Goal: Task Accomplishment & Management: Manage account settings

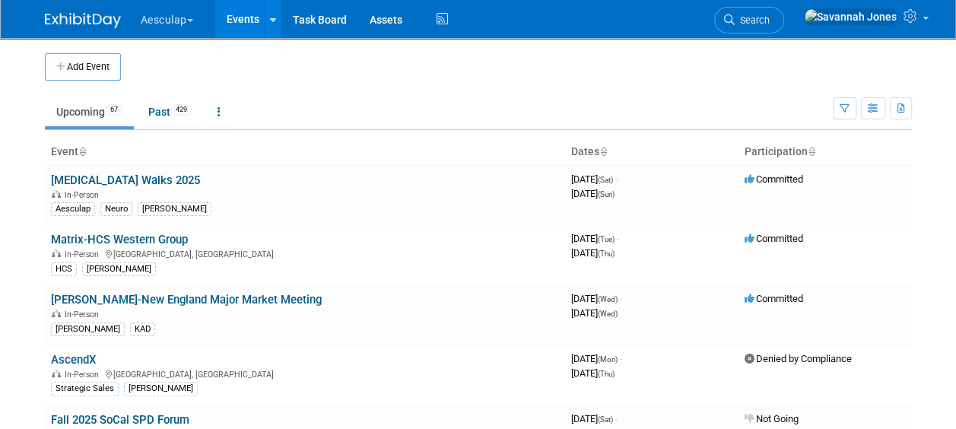
click at [173, 30] on button "Aesculap" at bounding box center [175, 16] width 73 height 33
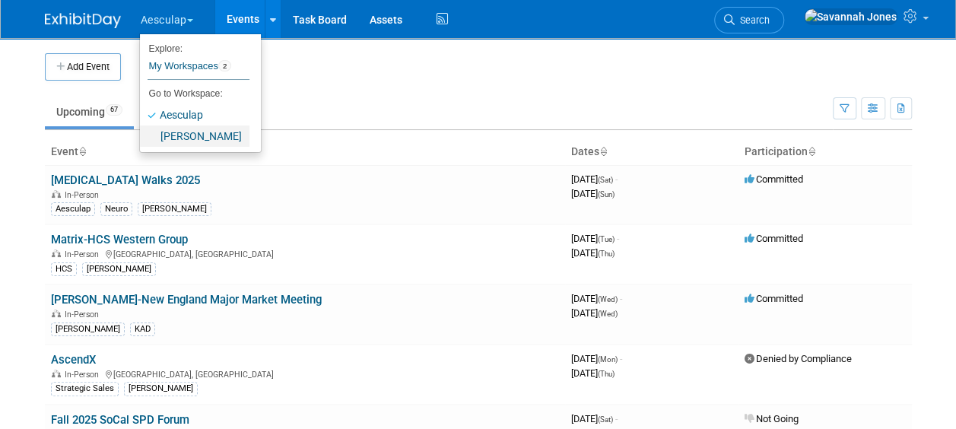
click at [192, 138] on link "[PERSON_NAME]" at bounding box center [195, 136] width 110 height 21
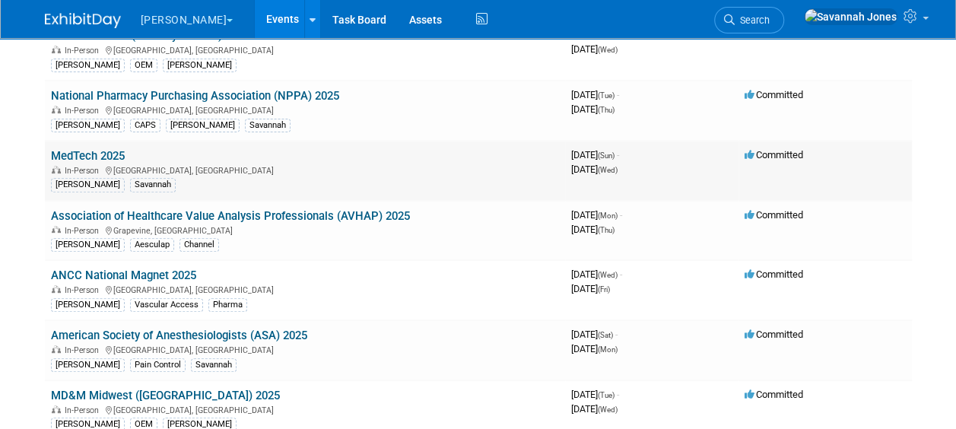
scroll to position [228, 0]
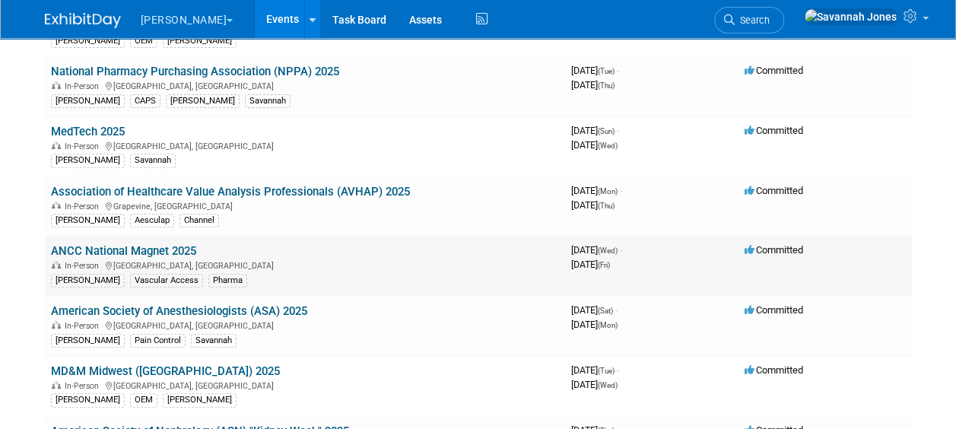
click at [146, 250] on link "ANCC National Magnet 2025" at bounding box center [123, 251] width 145 height 14
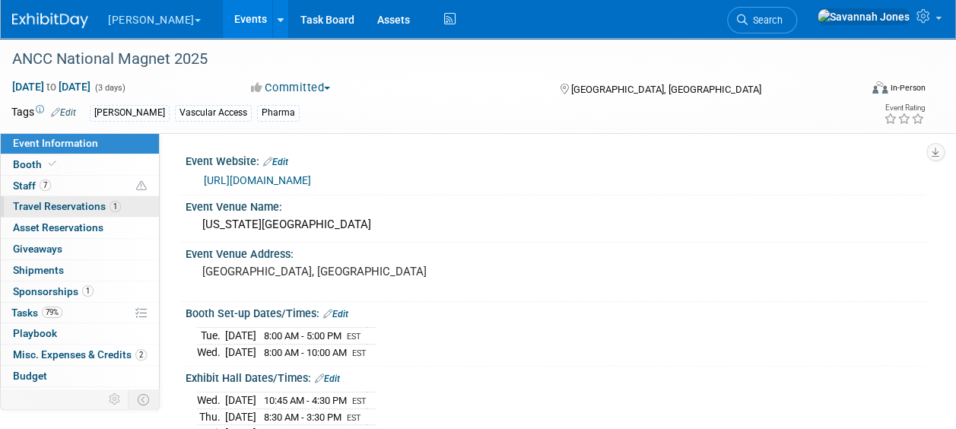
click at [84, 205] on span "Travel Reservations 1" at bounding box center [67, 206] width 108 height 12
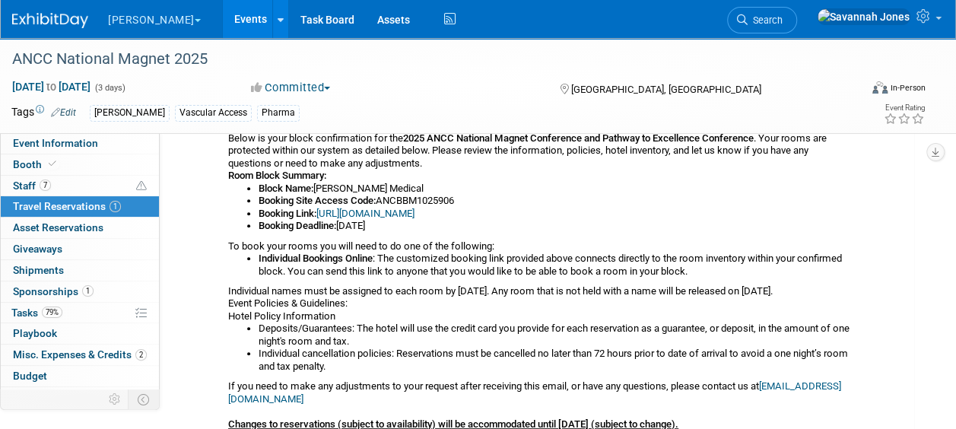
scroll to position [228, 0]
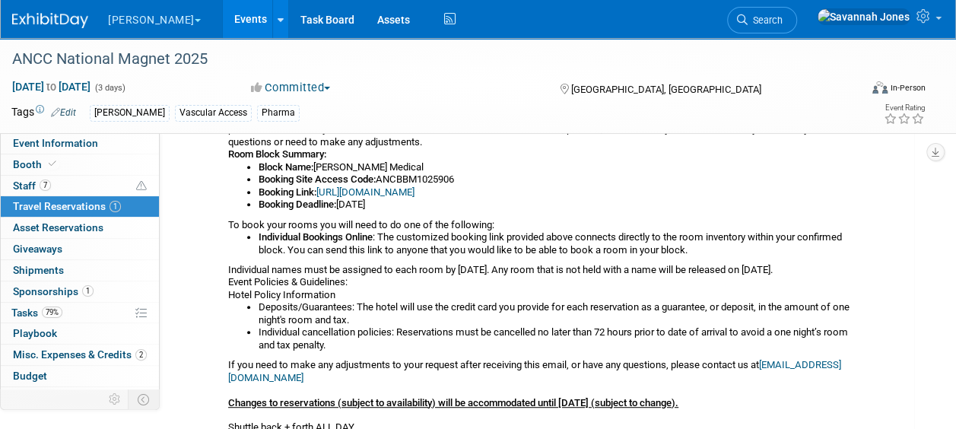
click at [370, 191] on link "https://book.passkey.com/e/50859906" at bounding box center [366, 191] width 98 height 11
click at [62, 158] on link "Booth" at bounding box center [80, 164] width 158 height 21
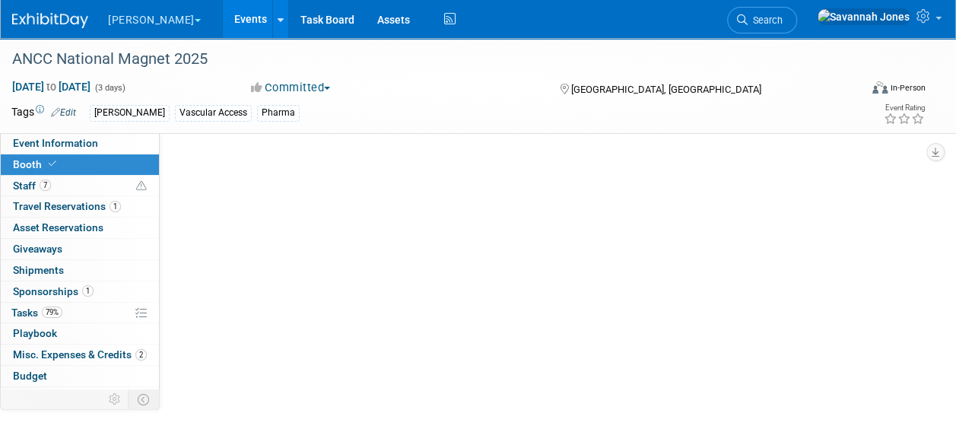
scroll to position [0, 0]
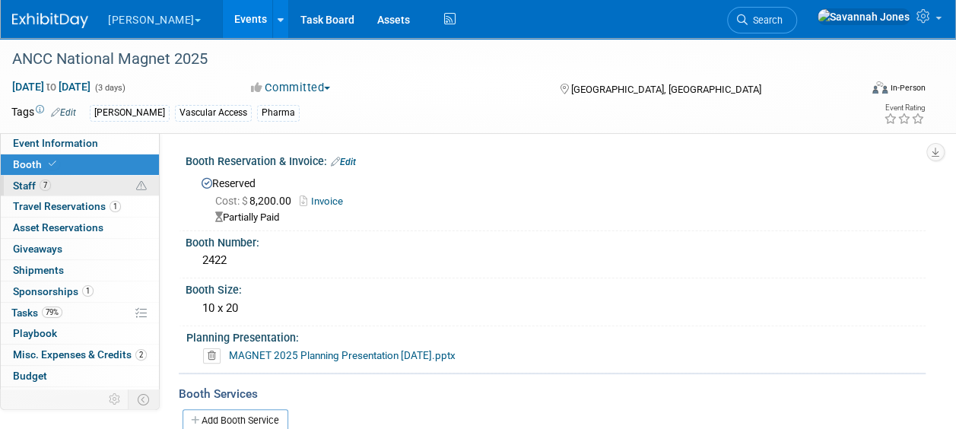
click at [65, 183] on link "7 Staff 7" at bounding box center [80, 186] width 158 height 21
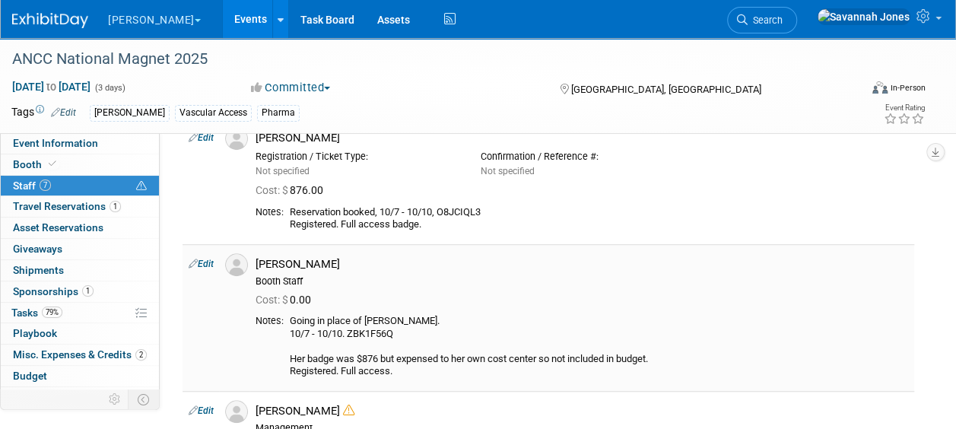
scroll to position [429, 0]
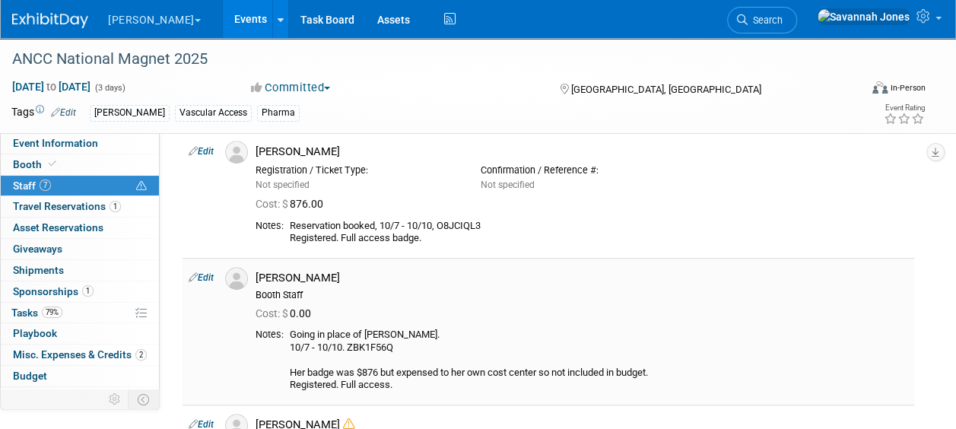
click at [198, 269] on td "Edit" at bounding box center [201, 331] width 37 height 147
click at [198, 274] on link "Edit" at bounding box center [201, 277] width 25 height 11
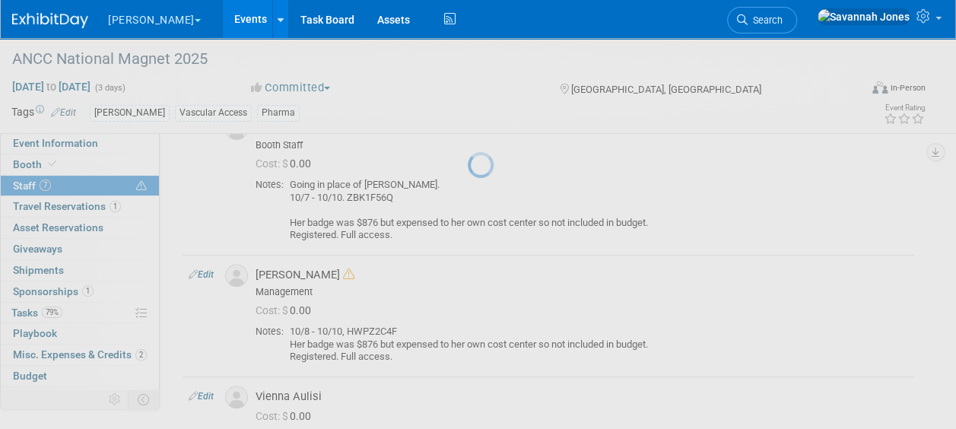
select select "17b75784-2da9-4926-a7a8-42bf672ad94f"
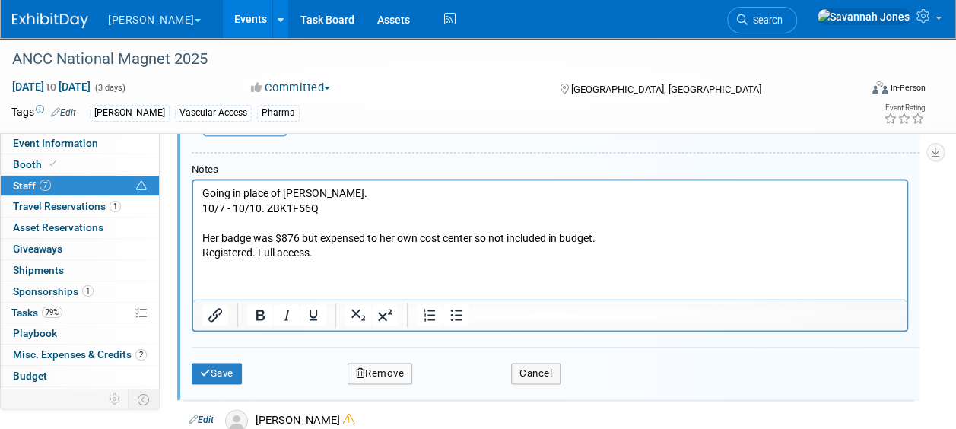
scroll to position [854, 0]
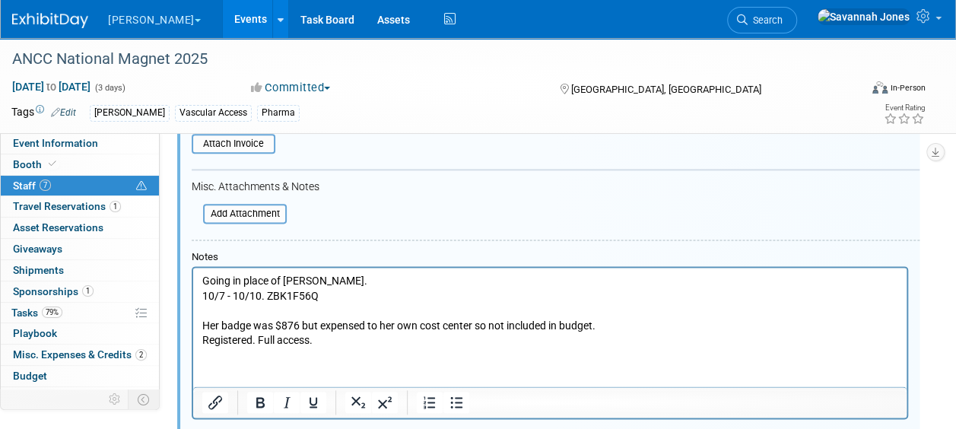
click at [352, 301] on p "Going in place of Emily Janik. 10/7 - 10/10. ZBK1F56Q Her badge was $876 but ex…" at bounding box center [550, 311] width 696 height 75
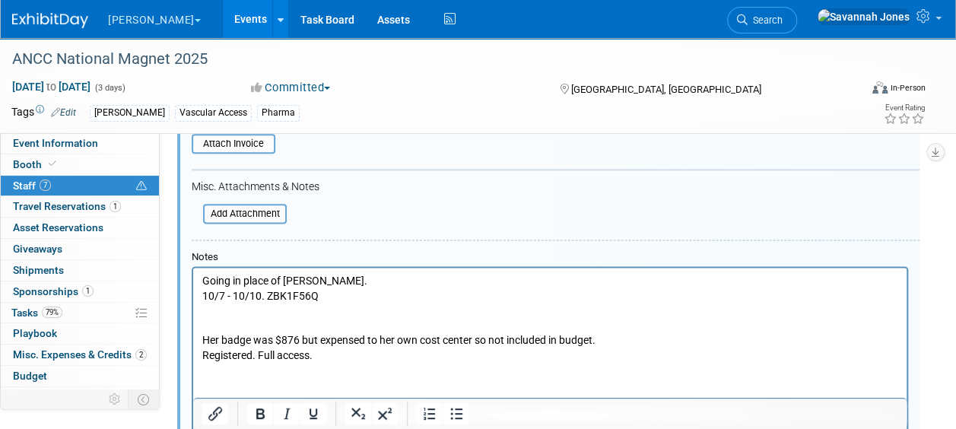
click at [303, 295] on p "Going in place of Emily Janik. 10/7 - 10/10. ZBK1F56Q" at bounding box center [550, 289] width 696 height 30
click at [303, 296] on p "Going in place of Emily Janik. 10/7 - 10/10. ZBK1F56Q" at bounding box center [550, 289] width 696 height 30
copy p "ZBK1F56Q"
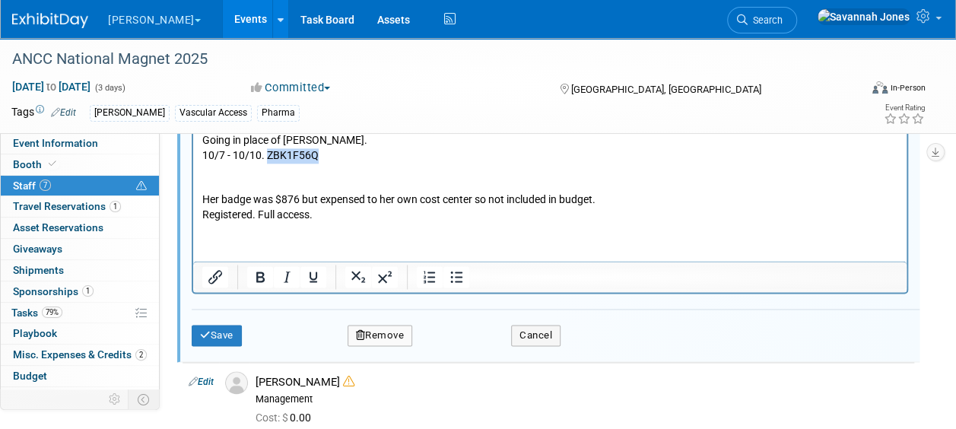
scroll to position [1007, 0]
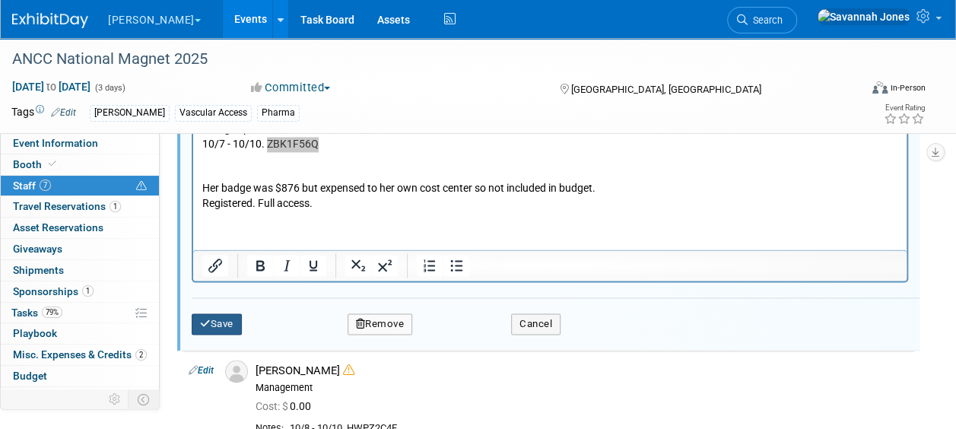
drag, startPoint x: 219, startPoint y: 318, endPoint x: 240, endPoint y: 136, distance: 183.1
click at [219, 318] on button "Save" at bounding box center [217, 323] width 50 height 21
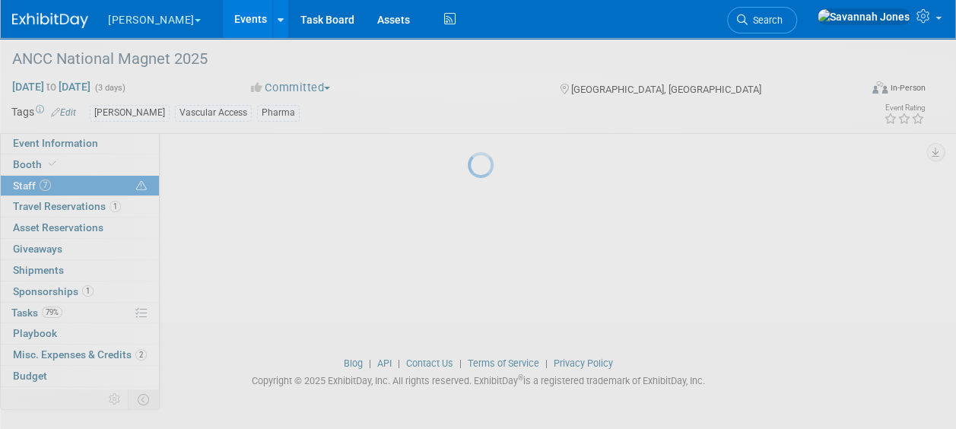
scroll to position [183, 0]
click at [223, 11] on link "Events" at bounding box center [251, 19] width 56 height 38
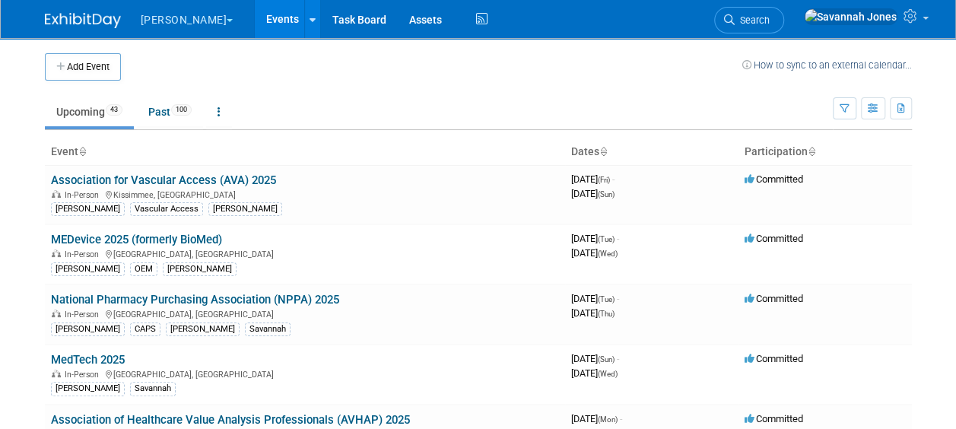
scroll to position [321, 0]
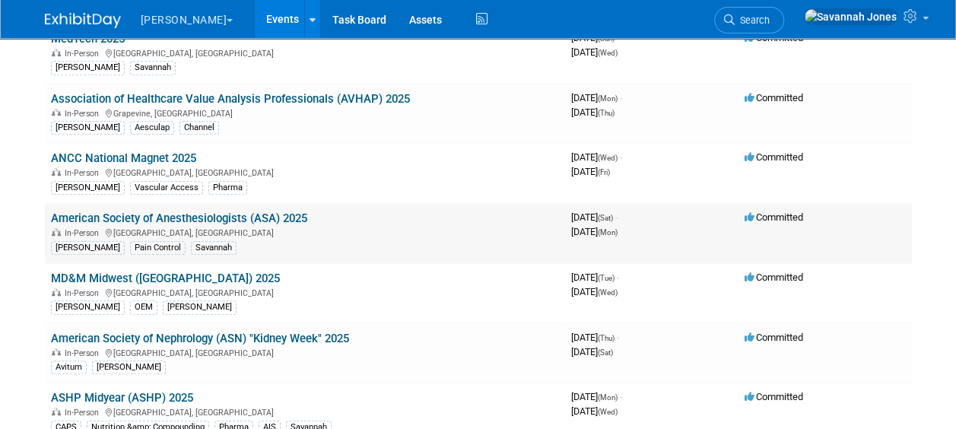
click at [201, 215] on link "American Society of Anesthesiologists (ASA) 2025" at bounding box center [179, 219] width 256 height 14
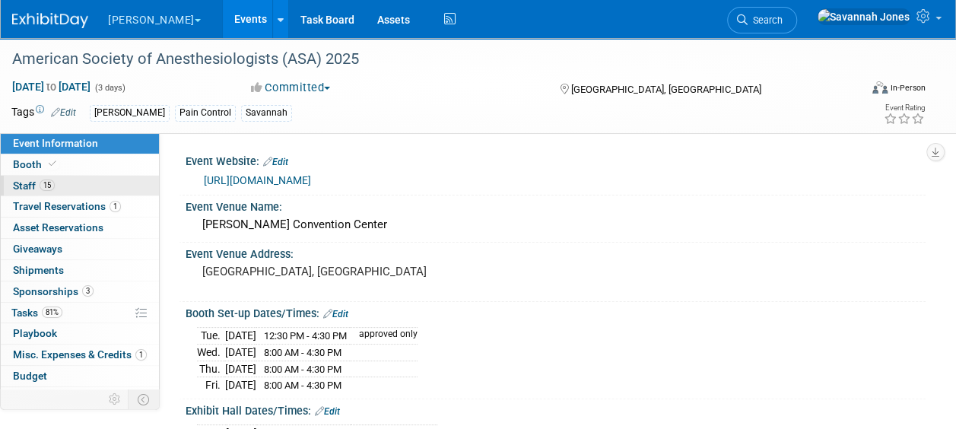
click at [82, 176] on link "15 Staff 15" at bounding box center [80, 186] width 158 height 21
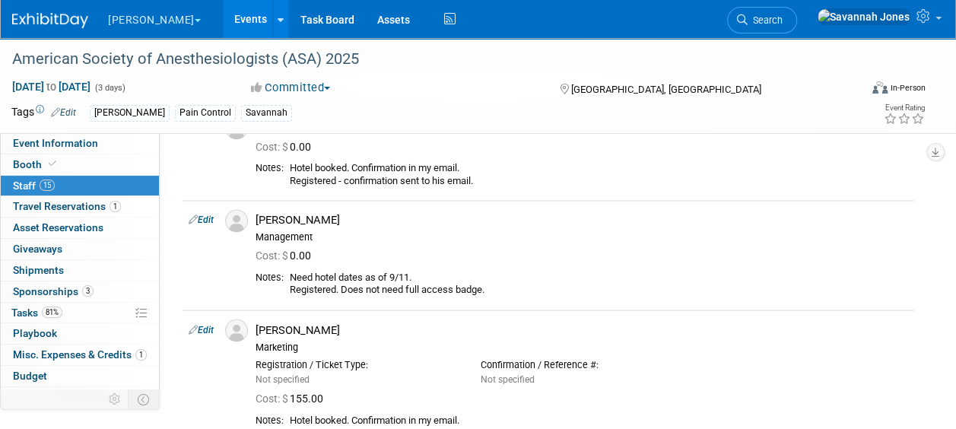
scroll to position [1141, 0]
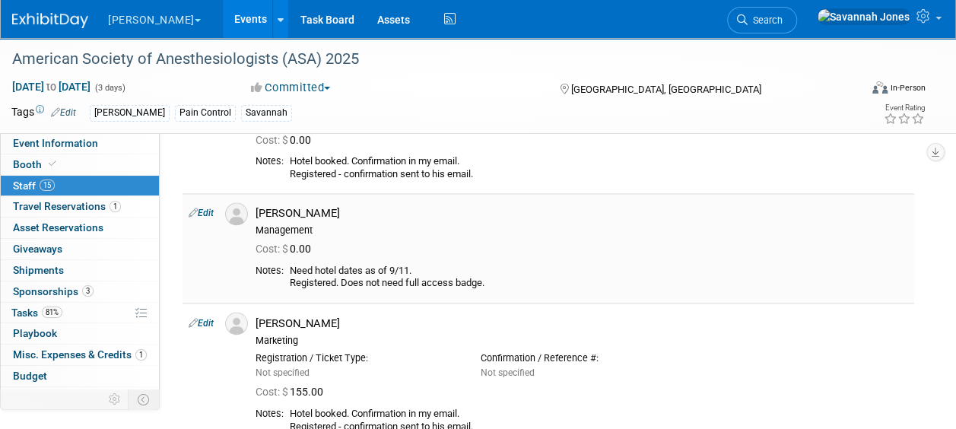
click at [204, 208] on link "Edit" at bounding box center [201, 213] width 25 height 11
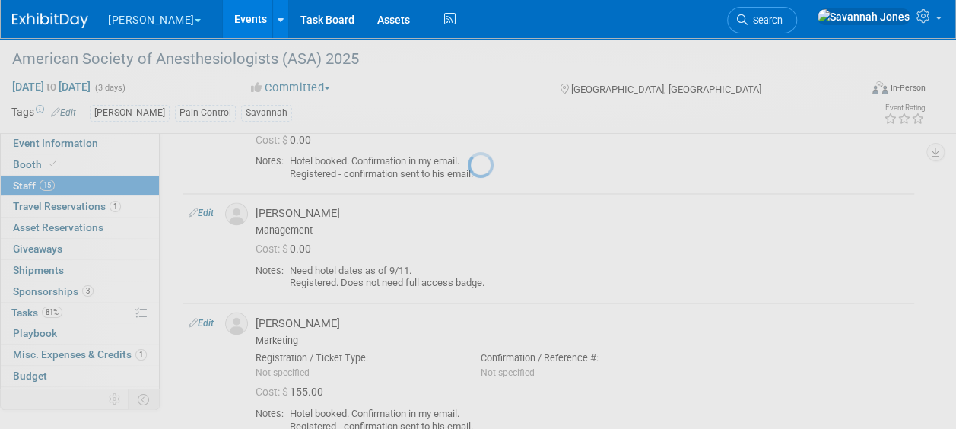
select select "75019059-181d-4049-844e-6202a0ee20f6"
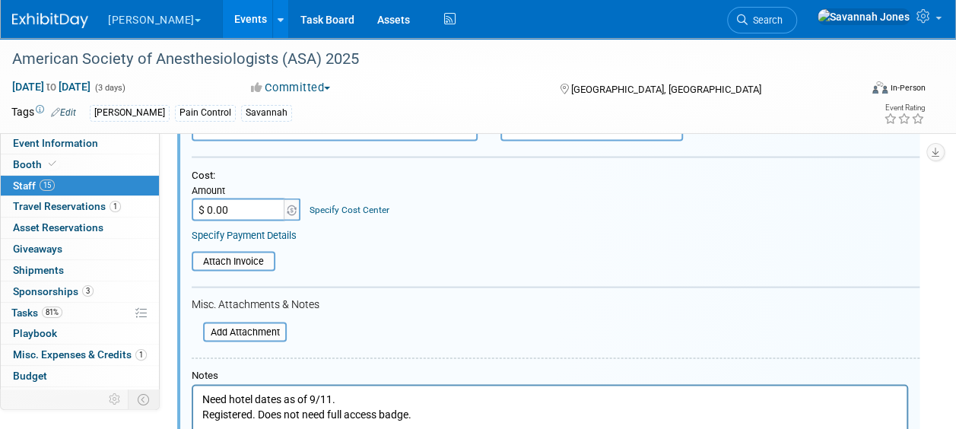
scroll to position [1463, 0]
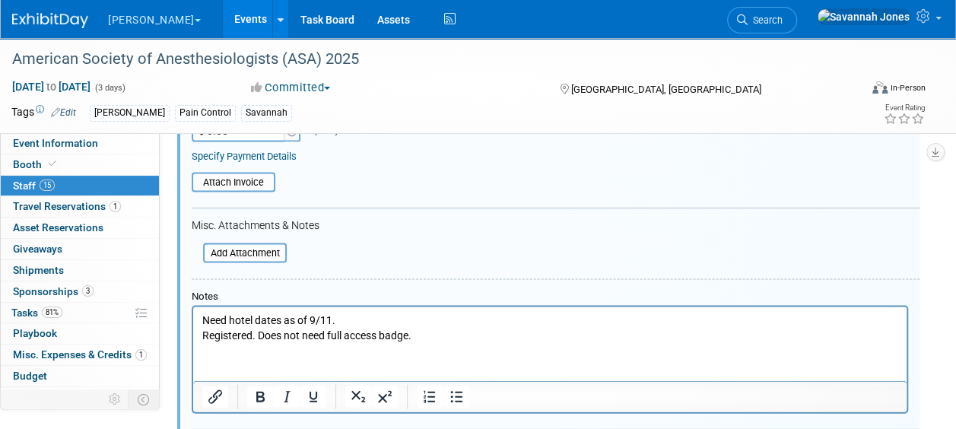
click at [327, 313] on p "Need hotel dates as of 9/11. Registered. Does not need full access badge." at bounding box center [550, 328] width 696 height 30
drag, startPoint x: 359, startPoint y: 313, endPoint x: 198, endPoint y: 293, distance: 162.5
click at [198, 307] on html "Need hotel dates as of 9/11. Registered. Does not need full access badge." at bounding box center [550, 325] width 714 height 36
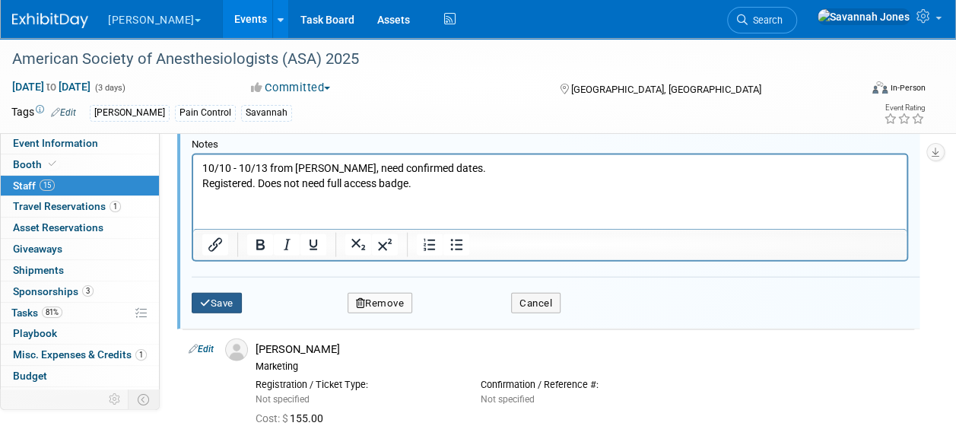
click at [232, 301] on button "Save" at bounding box center [217, 303] width 50 height 21
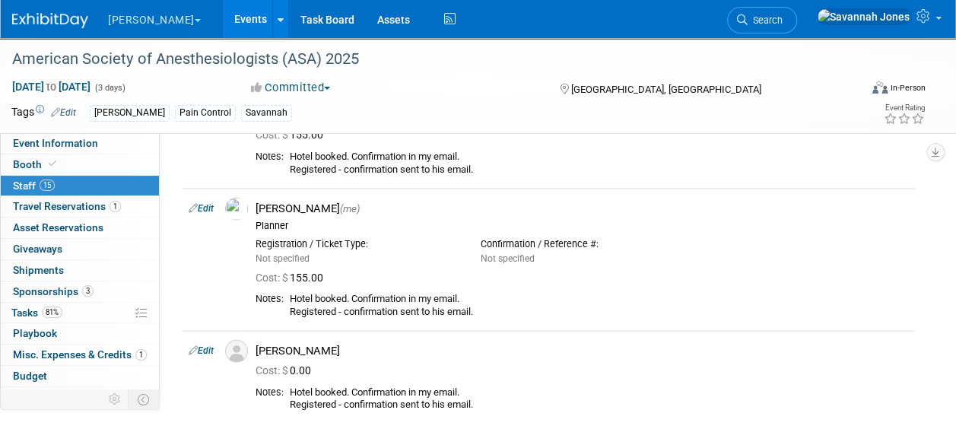
scroll to position [1264, 0]
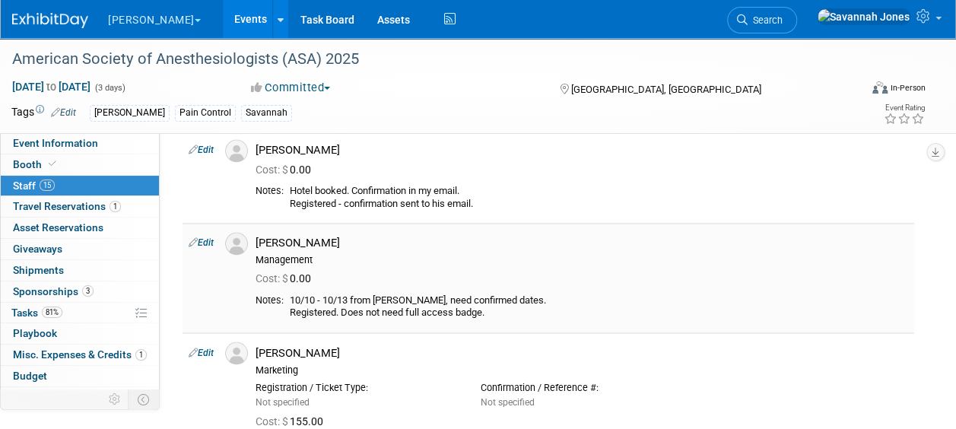
click at [204, 237] on link "Edit" at bounding box center [201, 242] width 25 height 11
select select "75019059-181d-4049-844e-6202a0ee20f6"
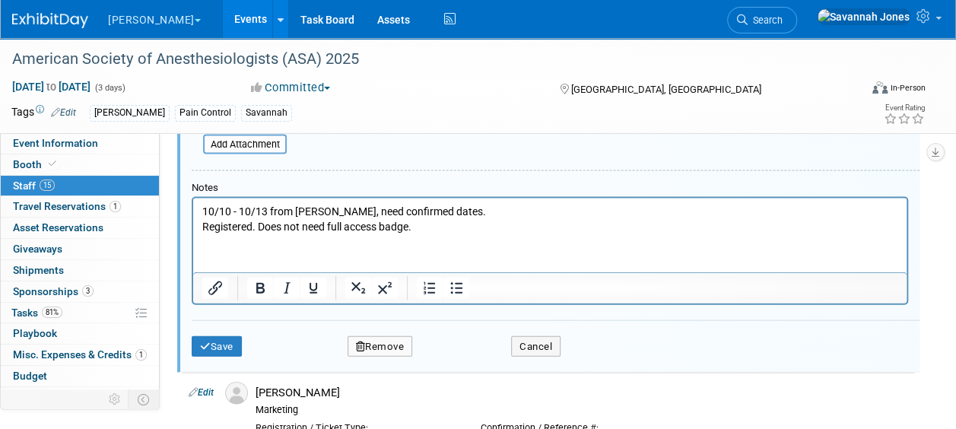
scroll to position [1581, 0]
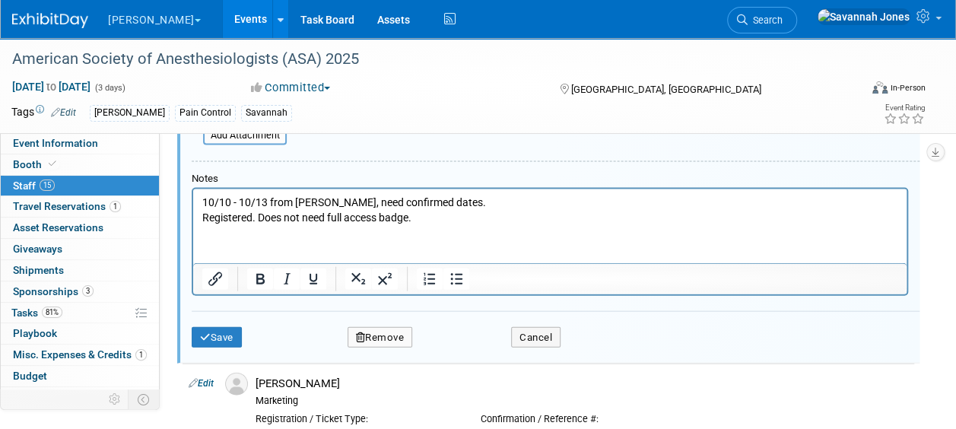
click at [466, 202] on p "10/10 - 10/13 from Debbie, need confirmed dates. Registered. Does not need full…" at bounding box center [550, 210] width 696 height 30
click at [215, 318] on div "Save Remove Cancel" at bounding box center [556, 335] width 728 height 49
click at [213, 327] on button "Save" at bounding box center [217, 337] width 50 height 21
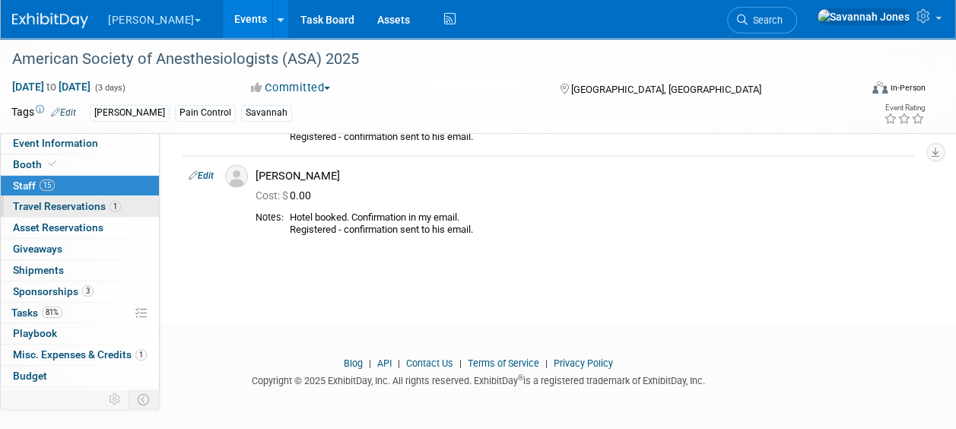
scroll to position [1568, 0]
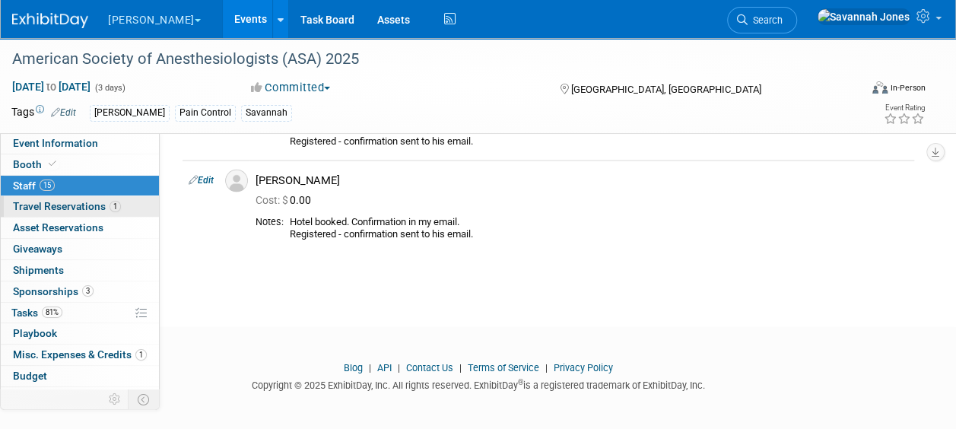
click at [125, 210] on link "1 Travel Reservations 1" at bounding box center [80, 206] width 158 height 21
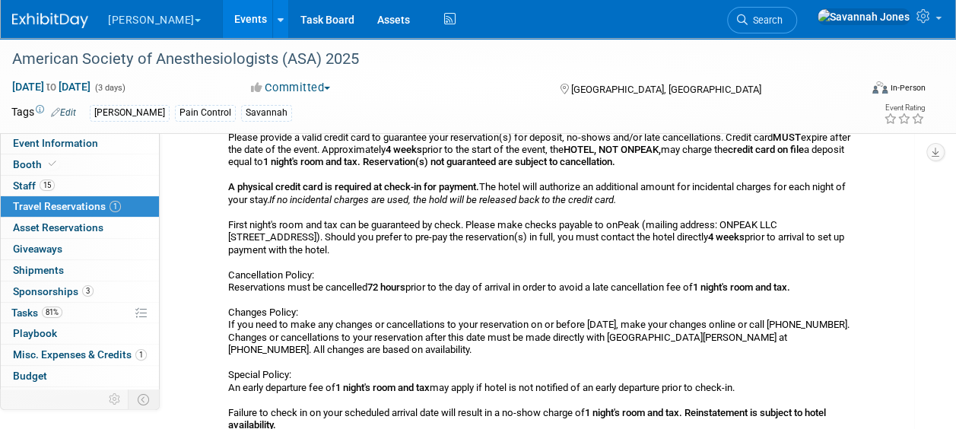
scroll to position [228, 0]
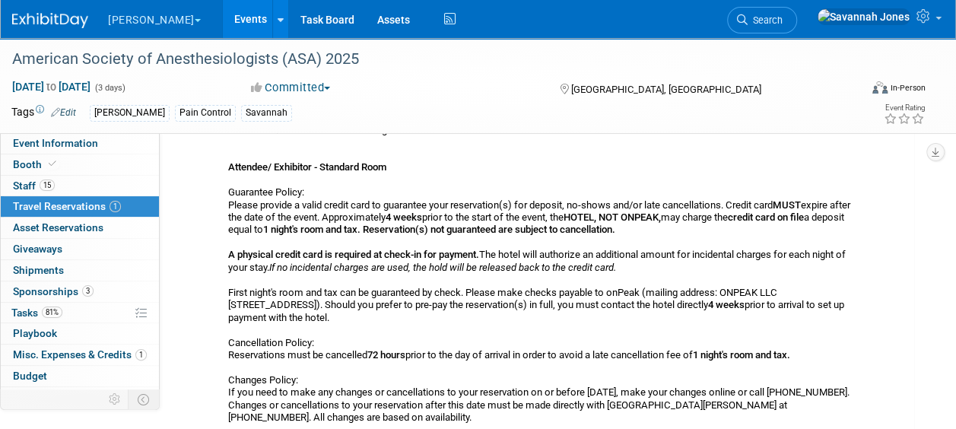
click at [70, 132] on div "American Society of Anesthesiologists (ASA) 2025 Oct 11, 2025 to Oct 13, 2025 (…" at bounding box center [478, 85] width 956 height 95
click at [78, 138] on span "Event Information" at bounding box center [55, 143] width 85 height 12
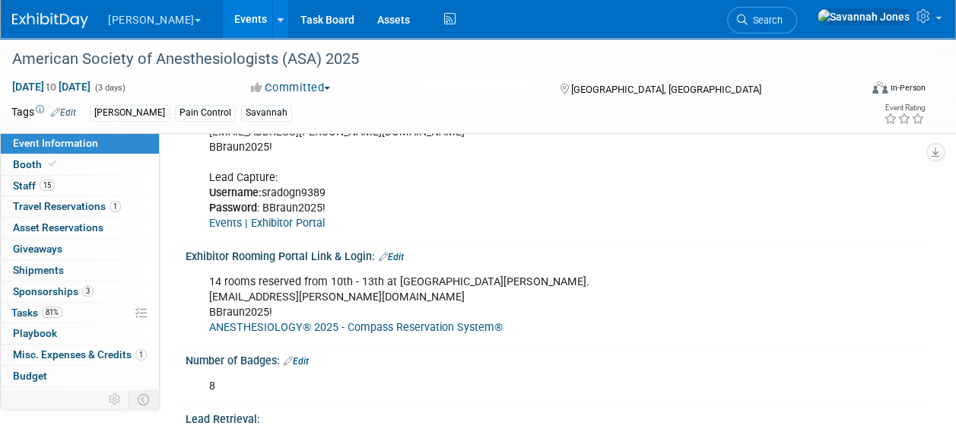
scroll to position [533, 0]
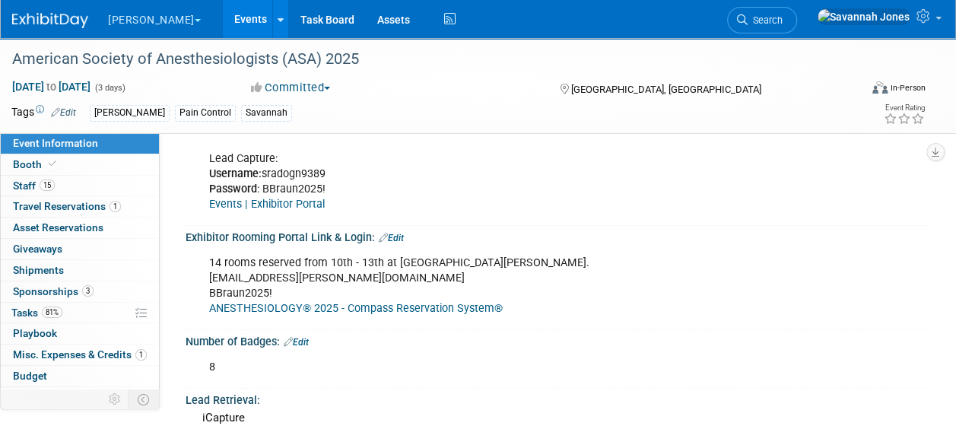
click at [345, 290] on div "14 rooms reserved from 10th - 13th at Hilton Palacio Del Rio. savannah.jones@bb…" at bounding box center [489, 286] width 581 height 76
click at [345, 302] on link "ANESTHESIOLOGY® 2025 - Compass Reservation System®" at bounding box center [356, 308] width 294 height 13
click at [384, 226] on div "Exhibitor Rooming Portal Link & Login: Edit" at bounding box center [556, 236] width 740 height 20
click at [398, 226] on div "Exhibitor Rooming Portal Link & Login: Edit" at bounding box center [556, 236] width 740 height 20
click at [389, 233] on link "Edit" at bounding box center [391, 238] width 25 height 11
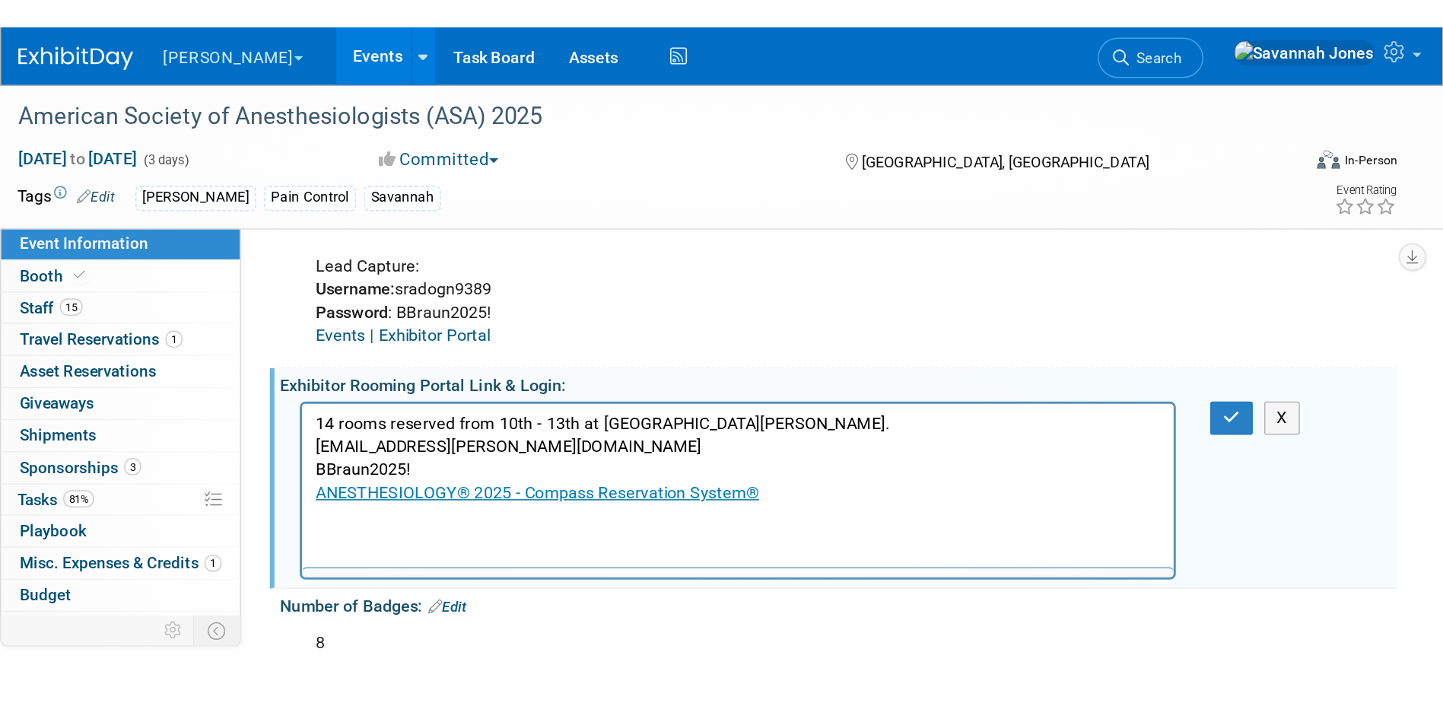
scroll to position [0, 0]
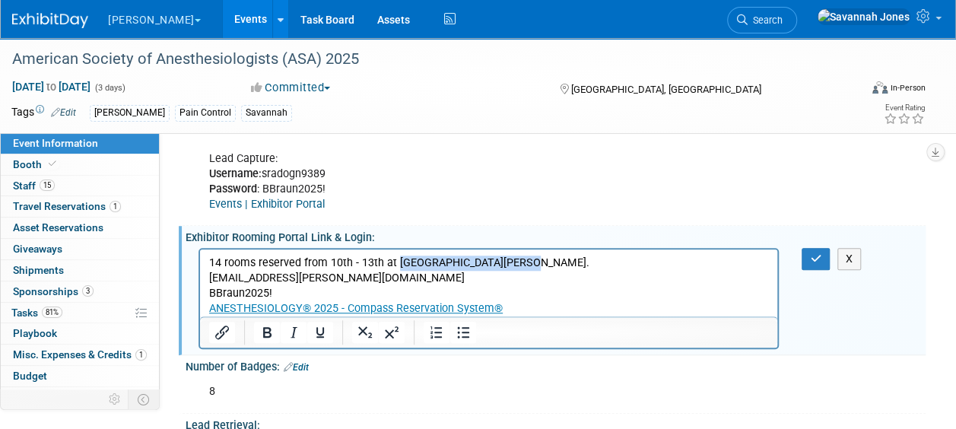
drag, startPoint x: 514, startPoint y: 265, endPoint x: 396, endPoint y: 253, distance: 118.6
click at [396, 253] on html "14 rooms reserved from 10th - 13th at Hilton Palacio Del Rio. savannah.jones@bb…" at bounding box center [488, 283] width 577 height 67
click at [820, 257] on button "button" at bounding box center [816, 259] width 28 height 22
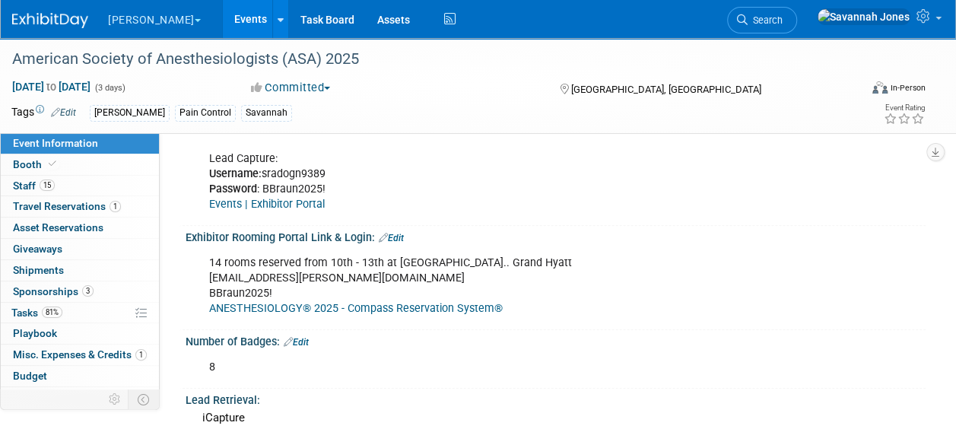
click at [292, 262] on div "14 rooms reserved from 10th - 13th at Headquarters Hotel.. Grand Hyatt savannah…" at bounding box center [489, 286] width 581 height 76
click at [289, 263] on div "14 rooms reserved from 10th - 13th at Headquarters Hotel.. Grand Hyatt savannah…" at bounding box center [489, 286] width 581 height 76
copy div "savannah.jones@bbraunusa.com"
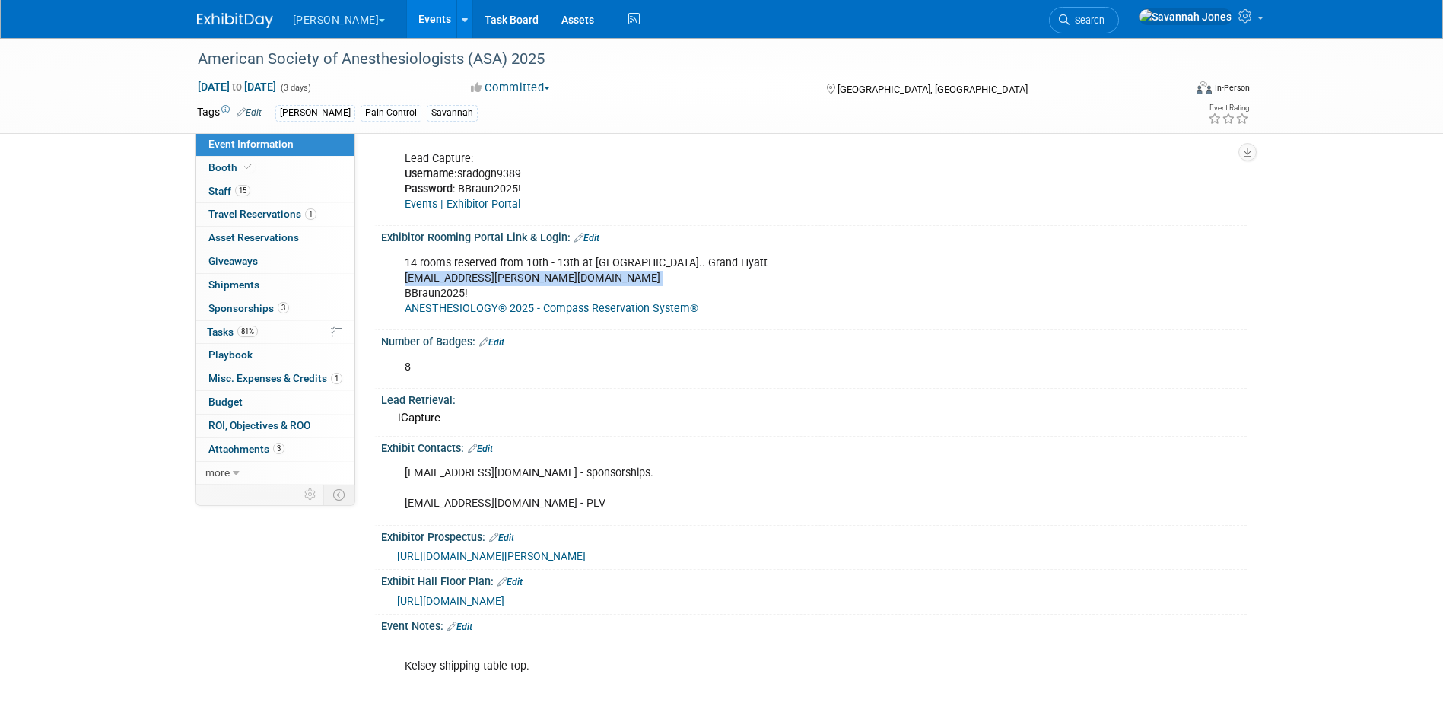
click at [407, 19] on link "Events" at bounding box center [435, 19] width 56 height 38
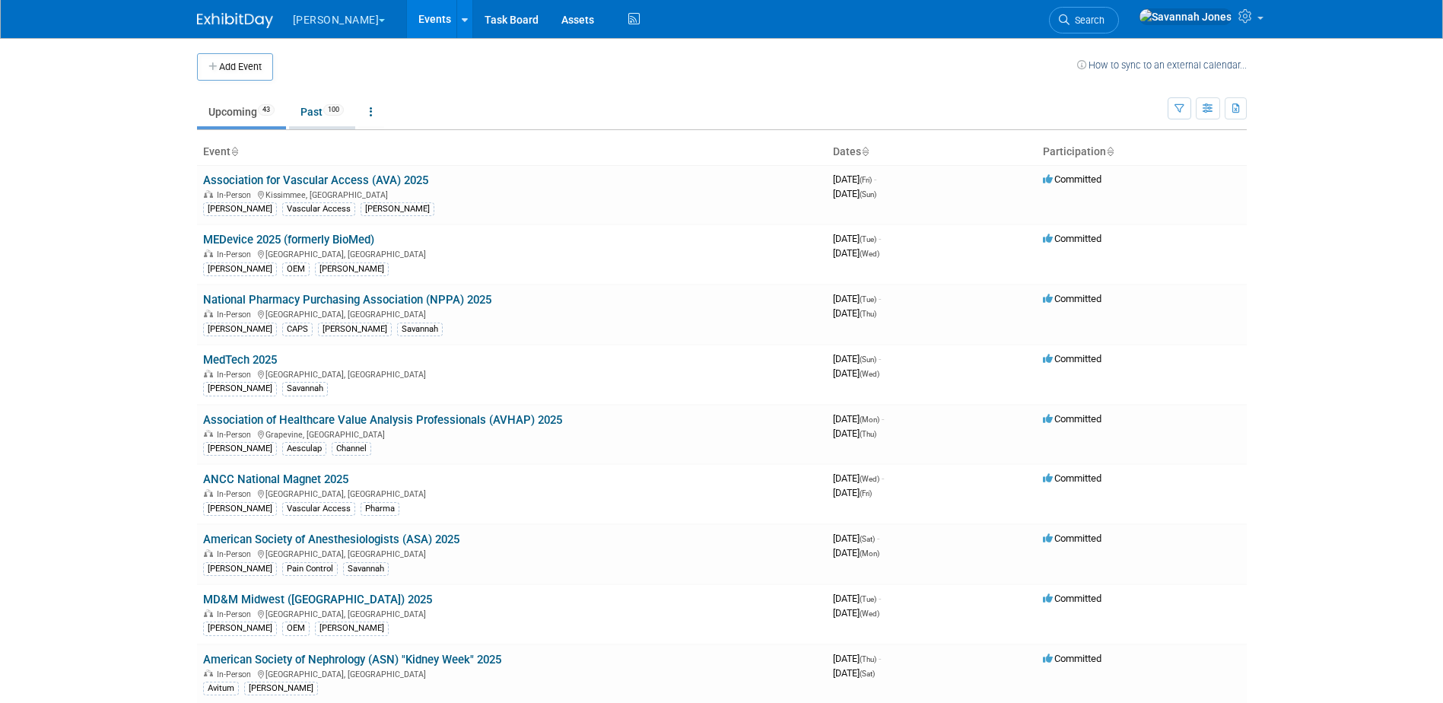
click at [328, 103] on link "Past 100" at bounding box center [322, 111] width 66 height 29
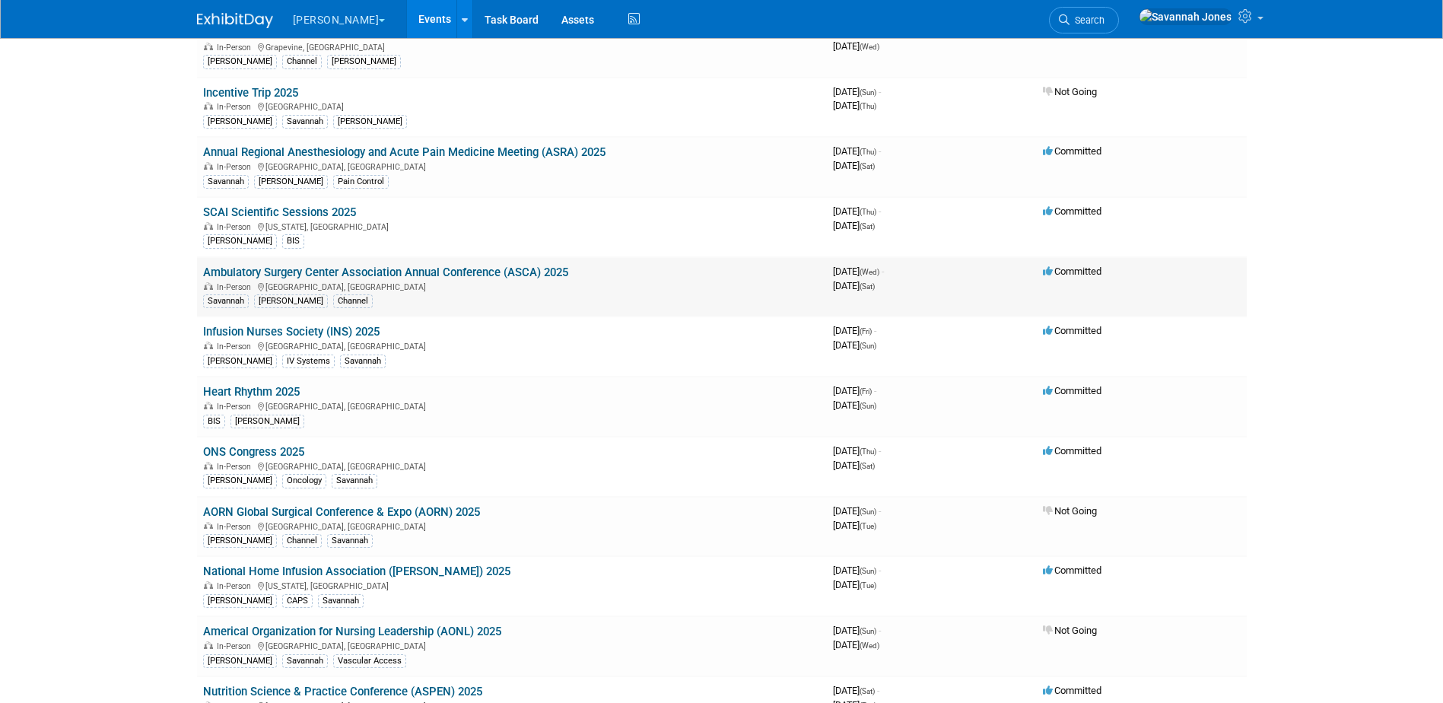
scroll to position [457, 0]
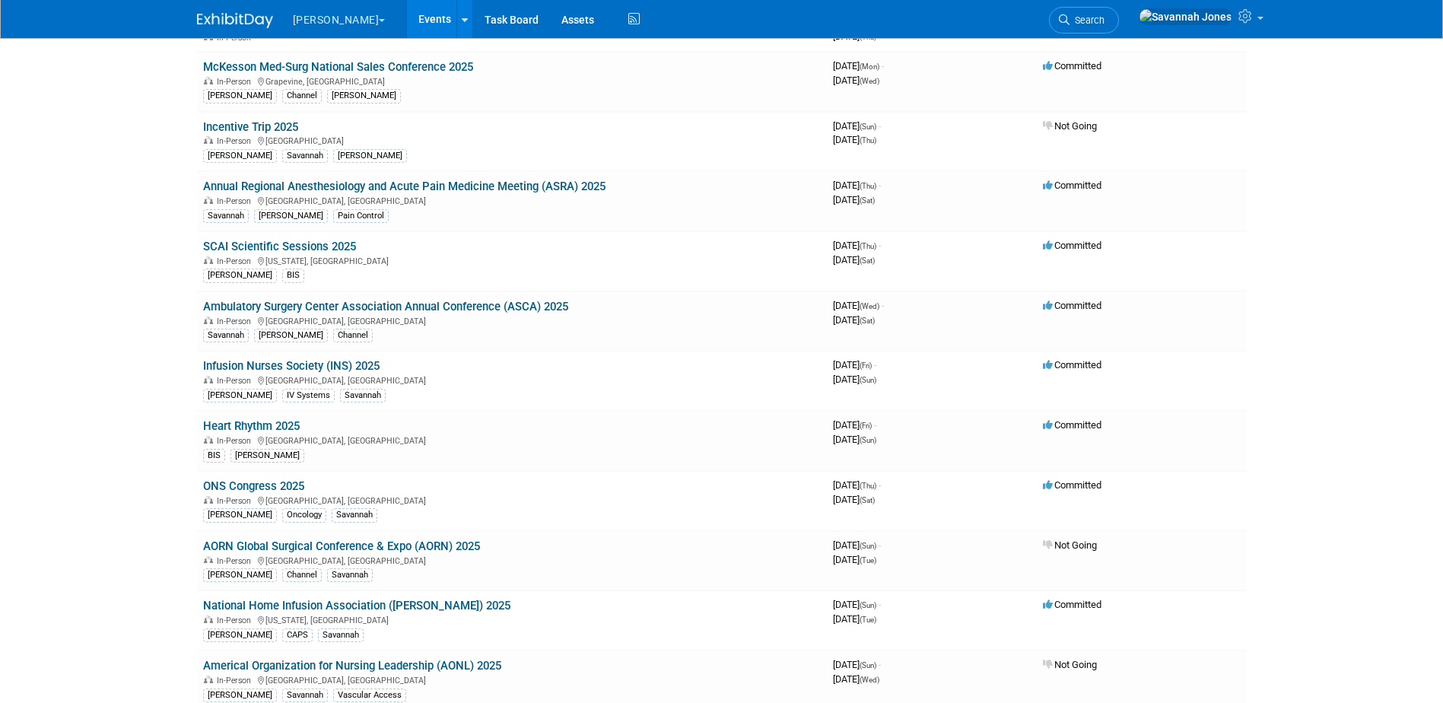
click at [492, 186] on link "Annual Regional Anesthesiology and Acute Pain Medicine Meeting (ASRA) 2025" at bounding box center [404, 187] width 402 height 14
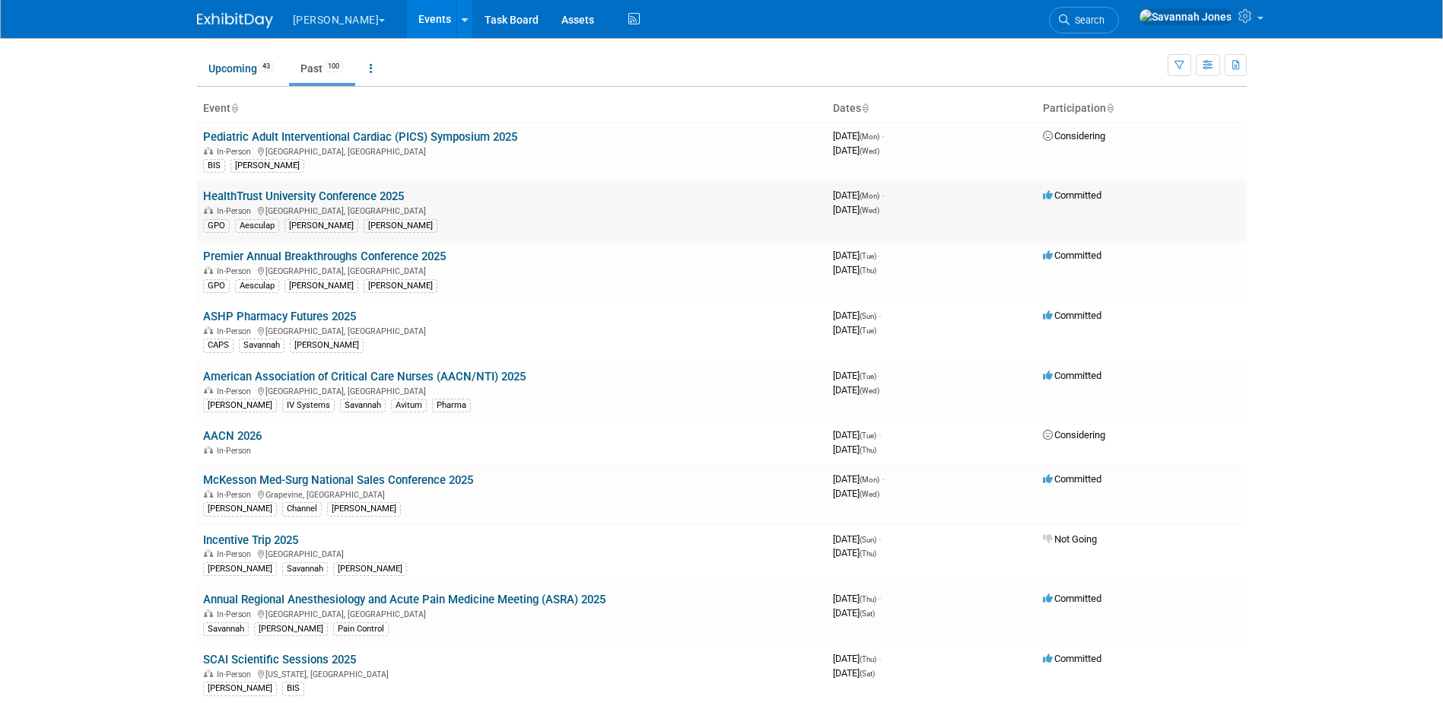
scroll to position [0, 0]
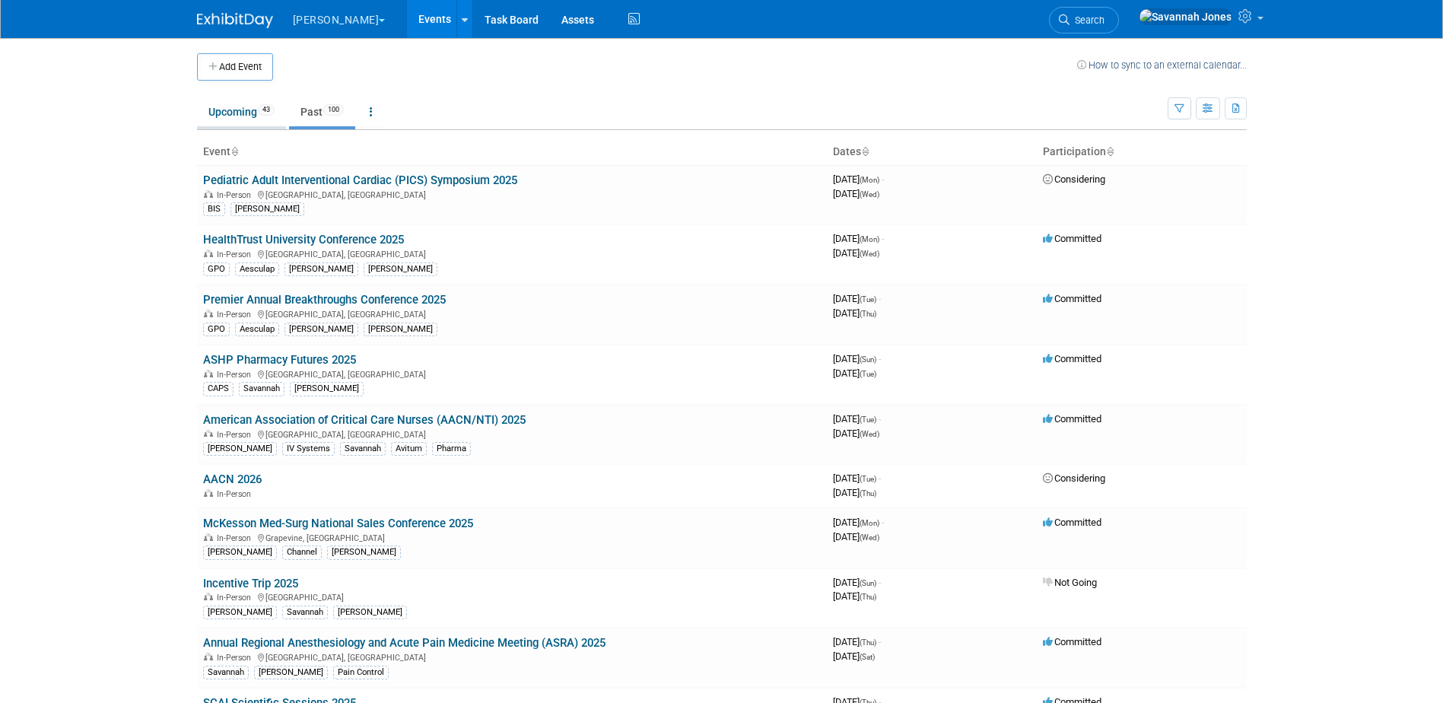
click at [245, 125] on link "Upcoming 43" at bounding box center [241, 111] width 89 height 29
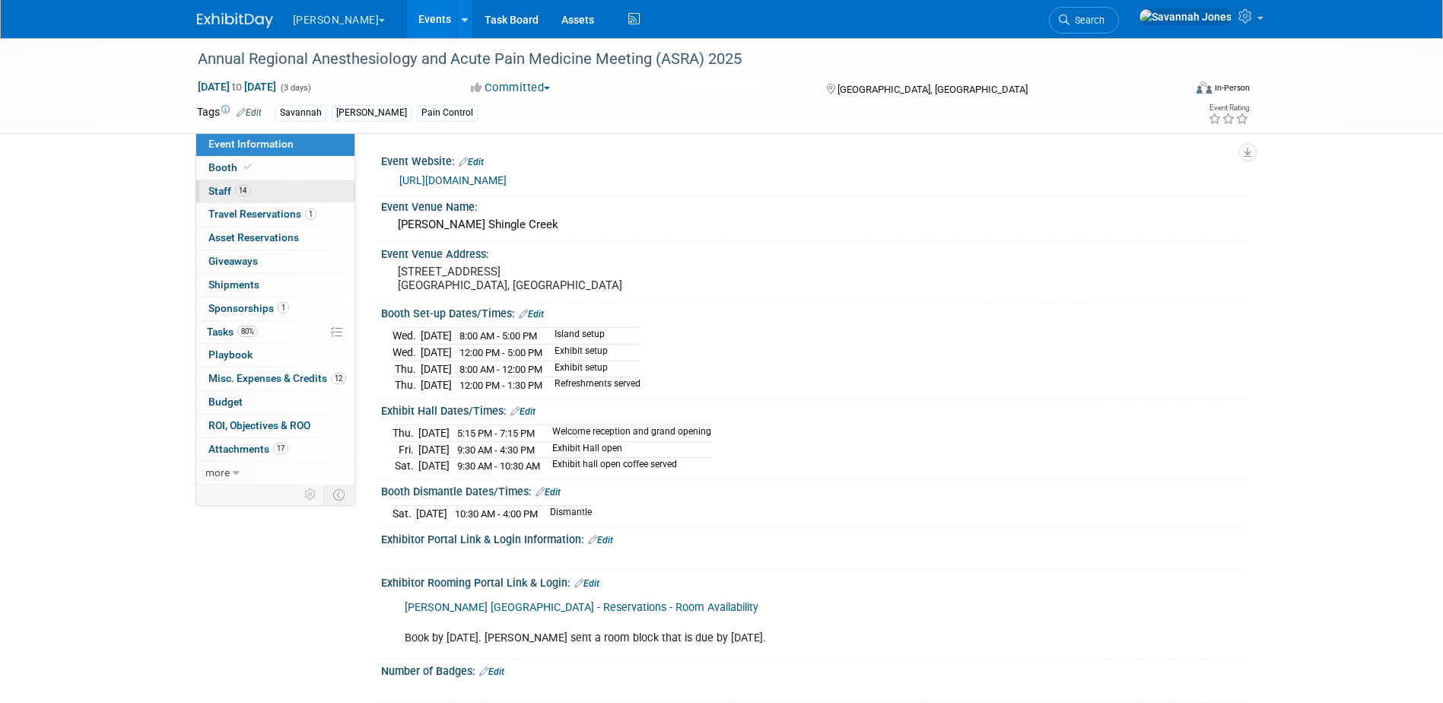
drag, startPoint x: 314, startPoint y: 185, endPoint x: 316, endPoint y: 199, distance: 13.8
click at [315, 186] on link "14 Staff 14" at bounding box center [275, 191] width 158 height 23
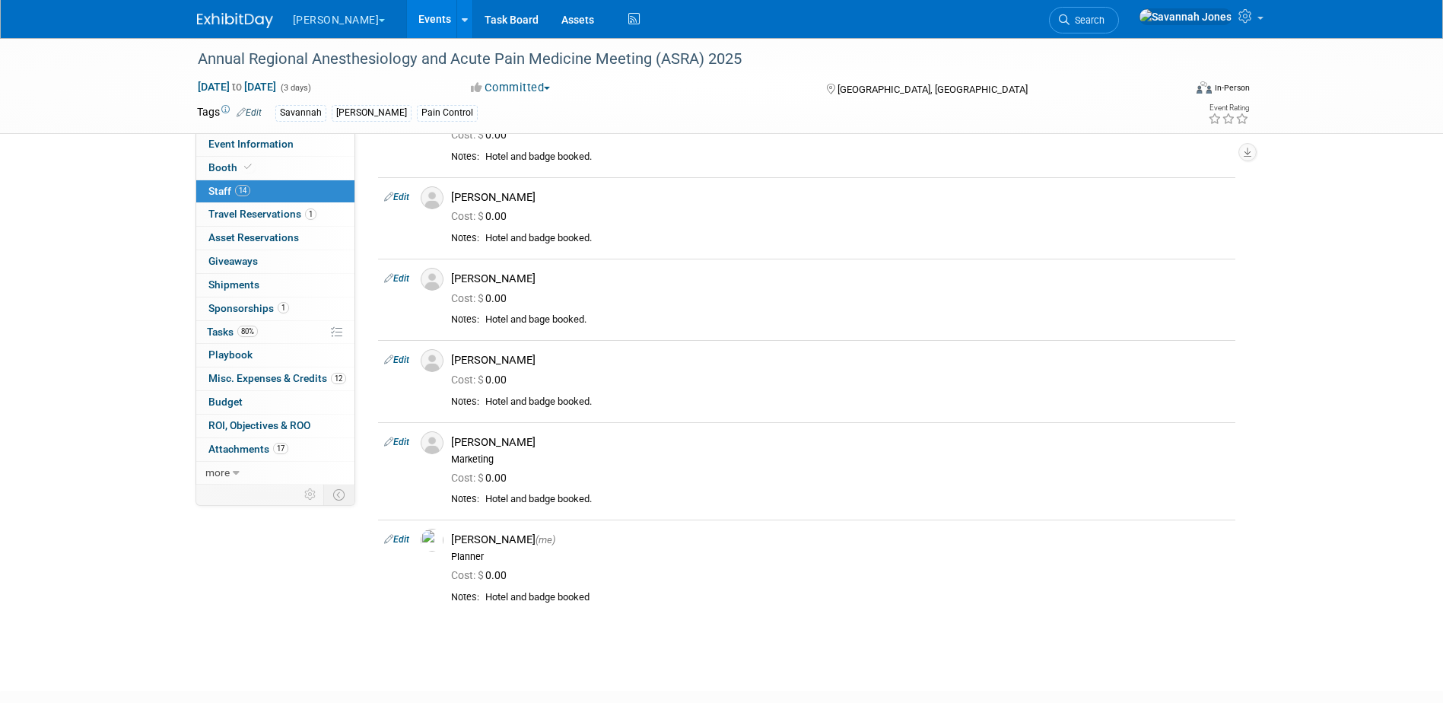
scroll to position [911, 0]
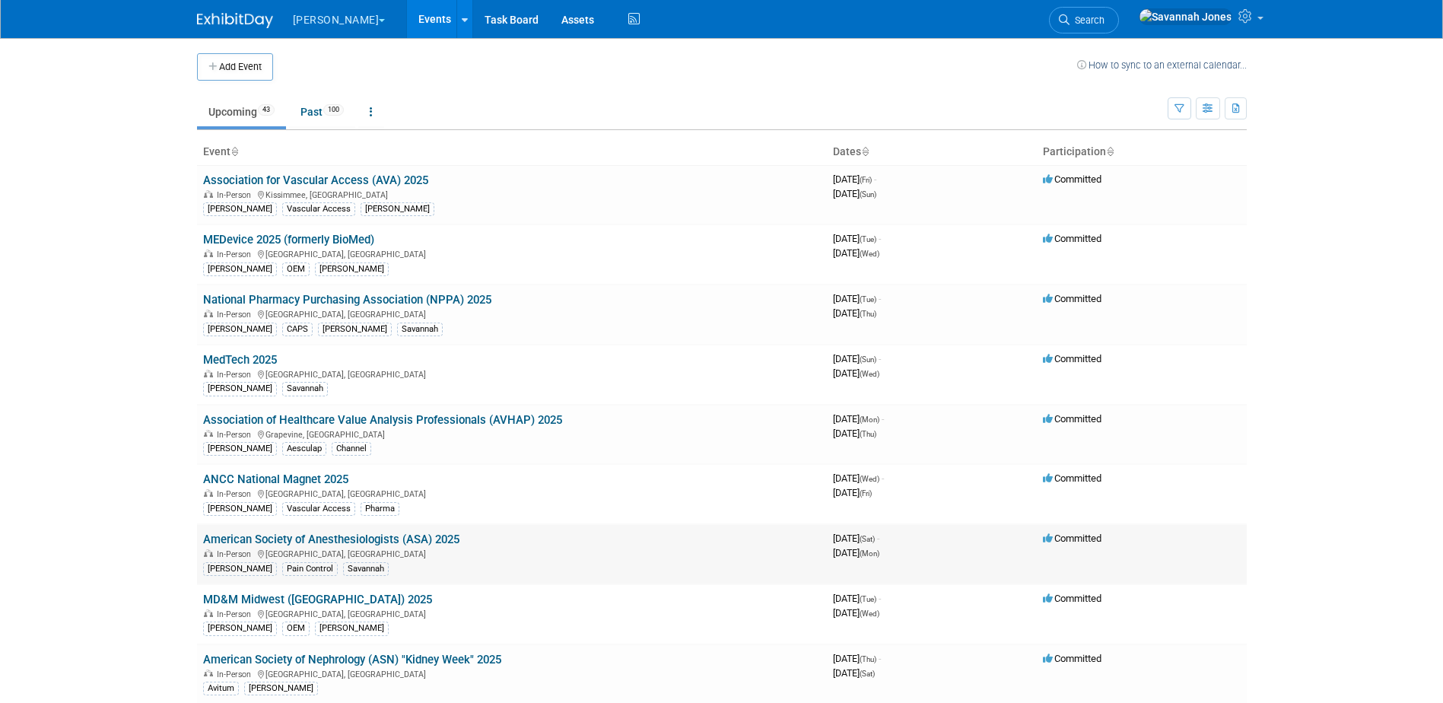
click at [440, 527] on td "American Society of Anesthesiologists (ASA) 2025 In-Person San Antonio, TX B. B…" at bounding box center [512, 554] width 630 height 60
click at [440, 539] on link "American Society of Anesthesiologists (ASA) 2025" at bounding box center [331, 540] width 256 height 14
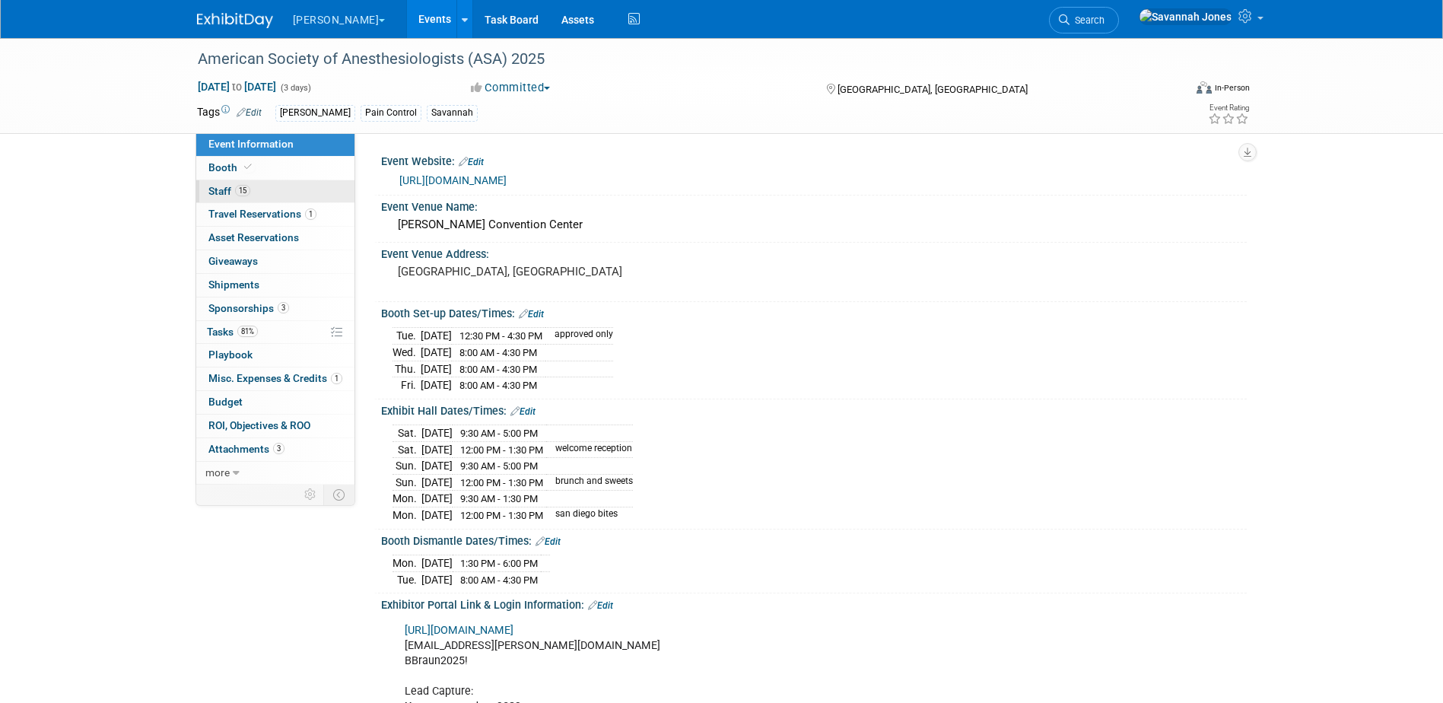
click at [319, 194] on link "15 Staff 15" at bounding box center [275, 191] width 158 height 23
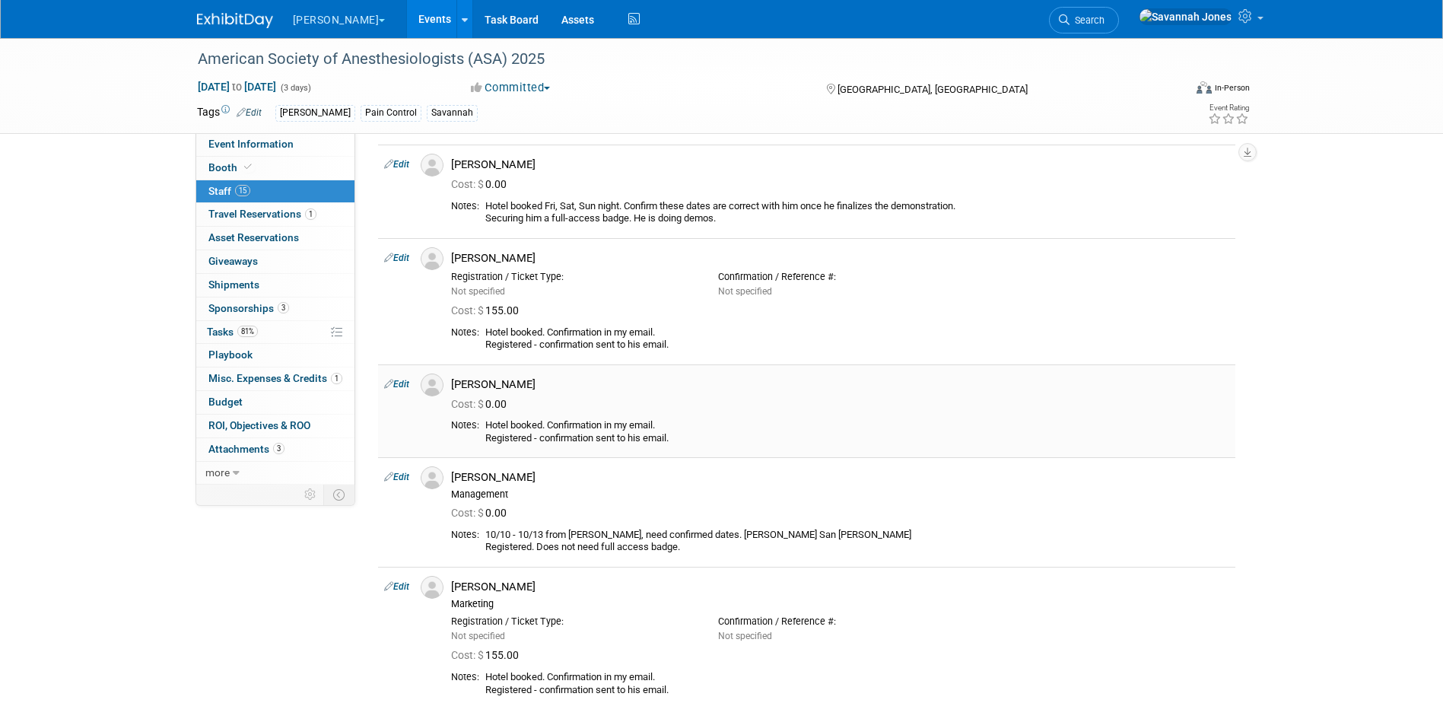
scroll to position [913, 0]
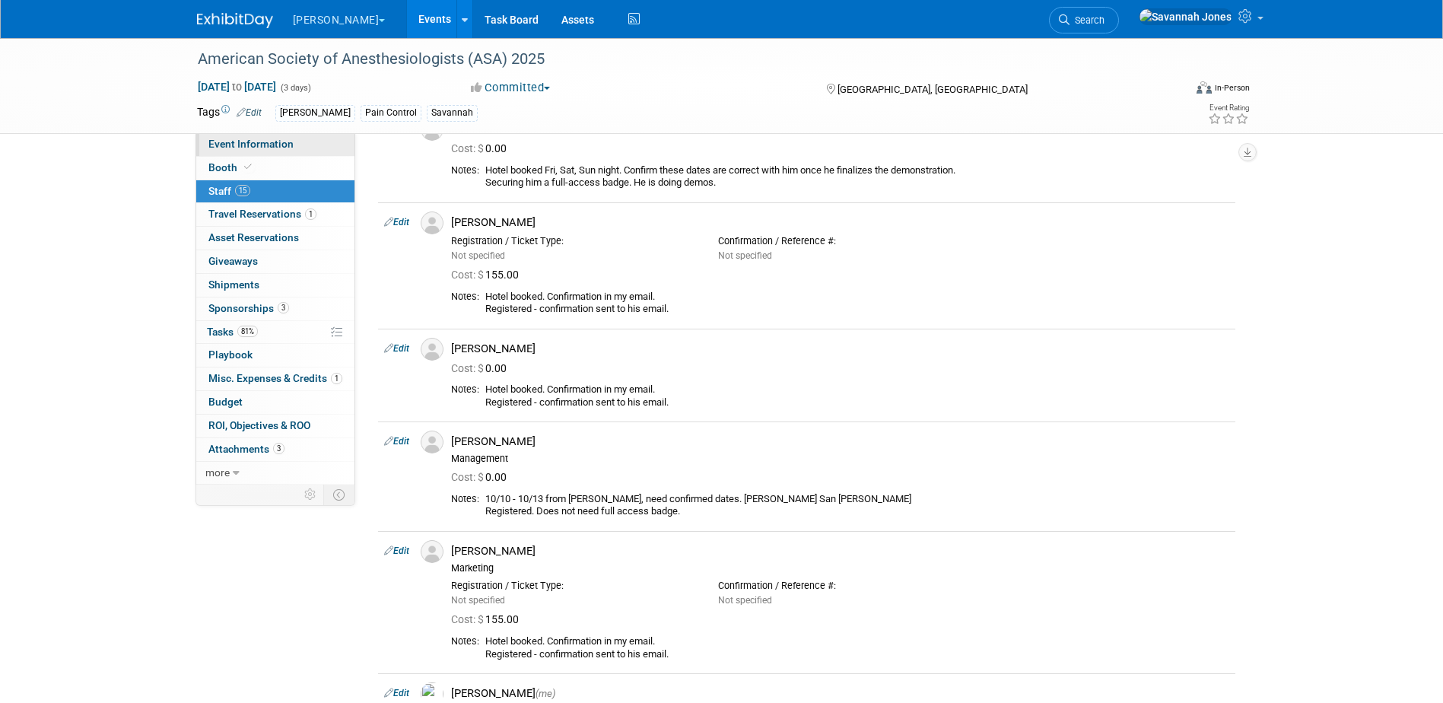
click at [339, 144] on link "Event Information" at bounding box center [275, 144] width 158 height 23
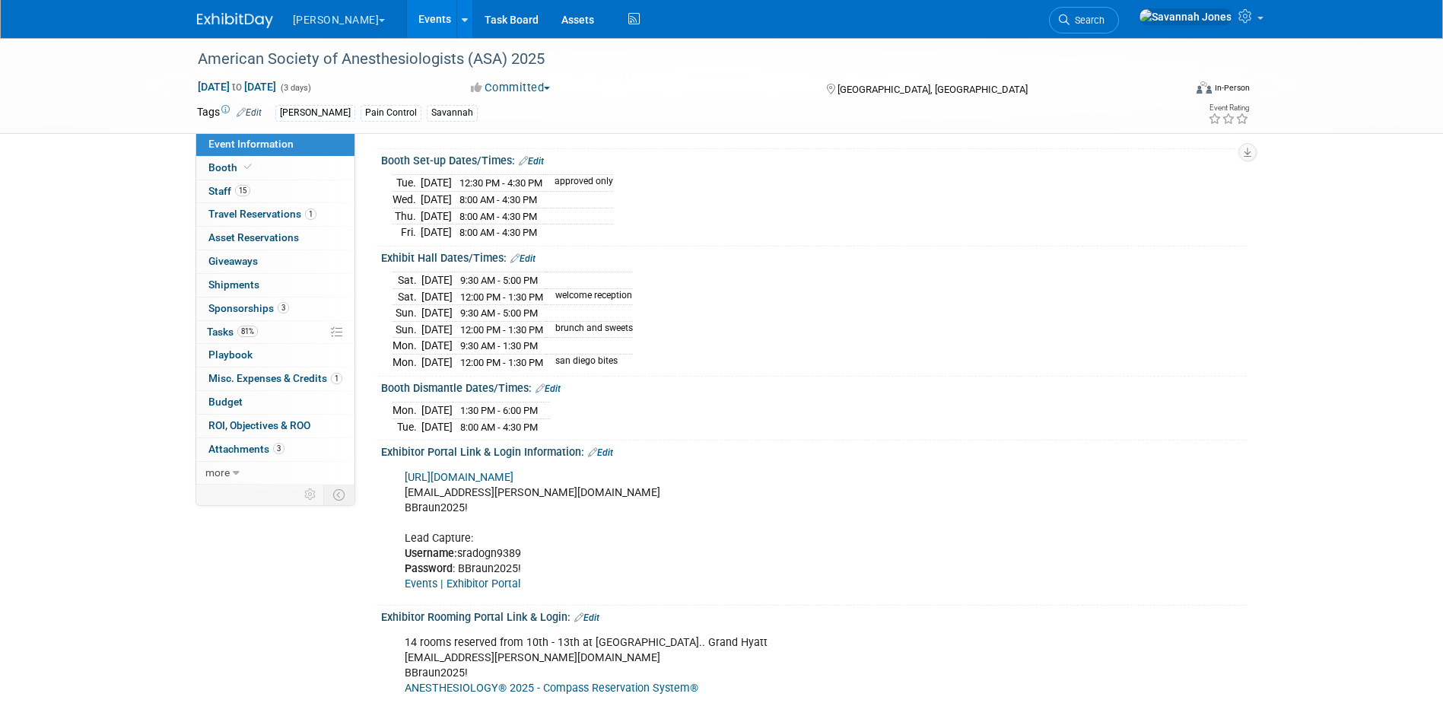
scroll to position [152, 0]
click at [308, 212] on span "1" at bounding box center [310, 213] width 11 height 11
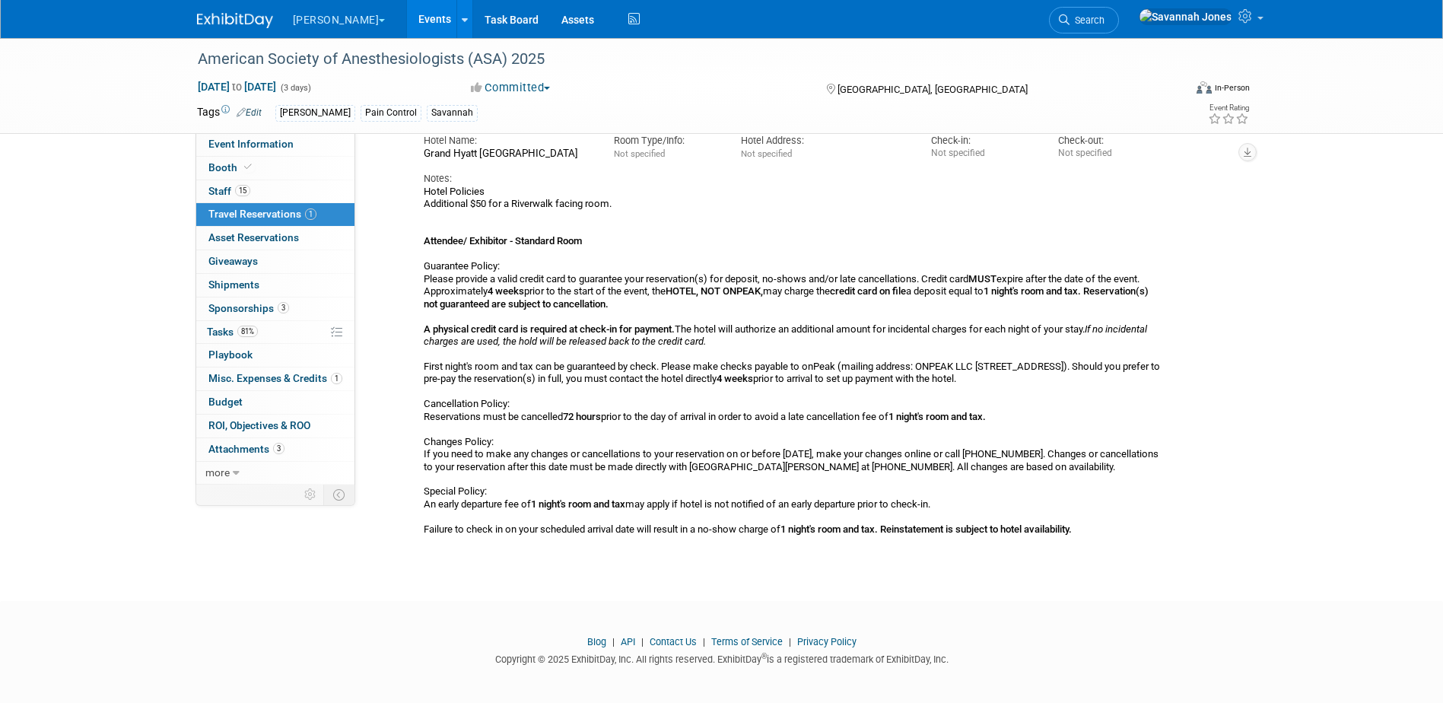
scroll to position [148, 0]
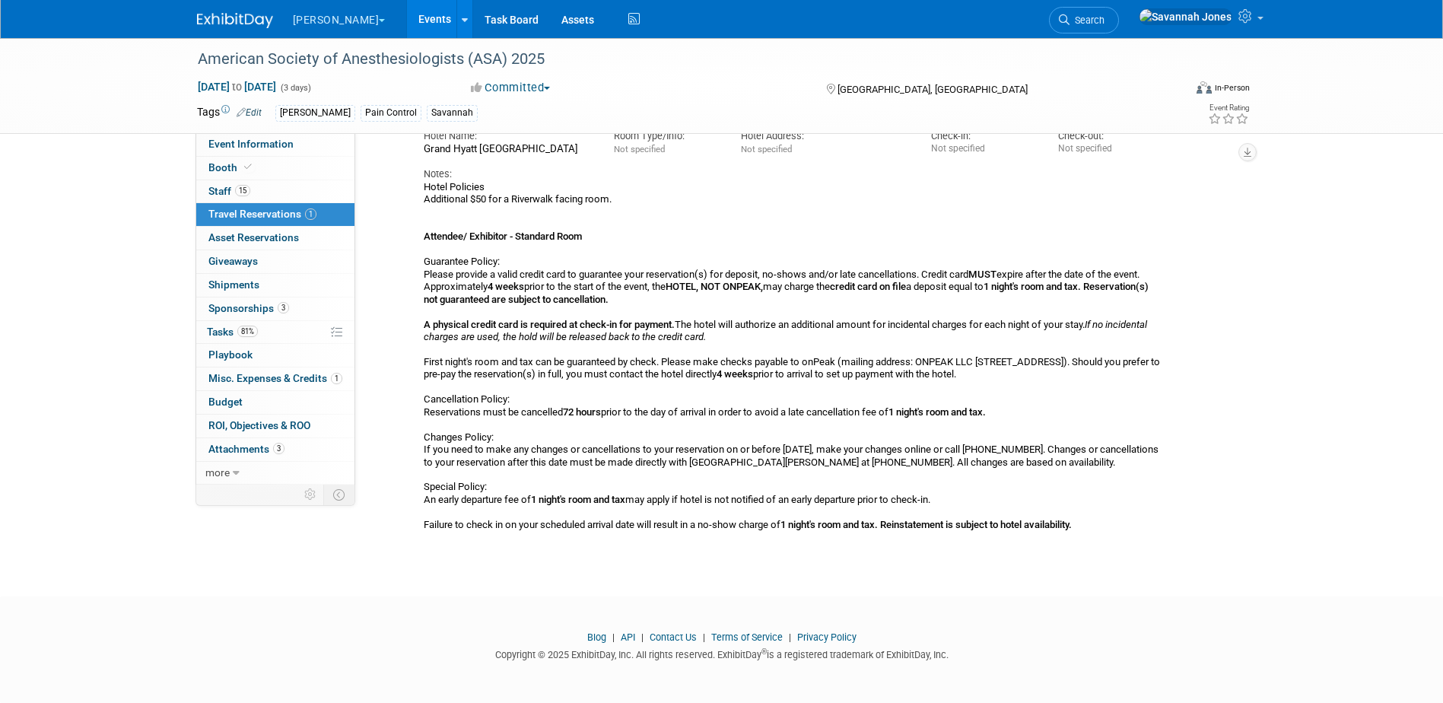
click at [407, 14] on link "Events" at bounding box center [435, 19] width 56 height 38
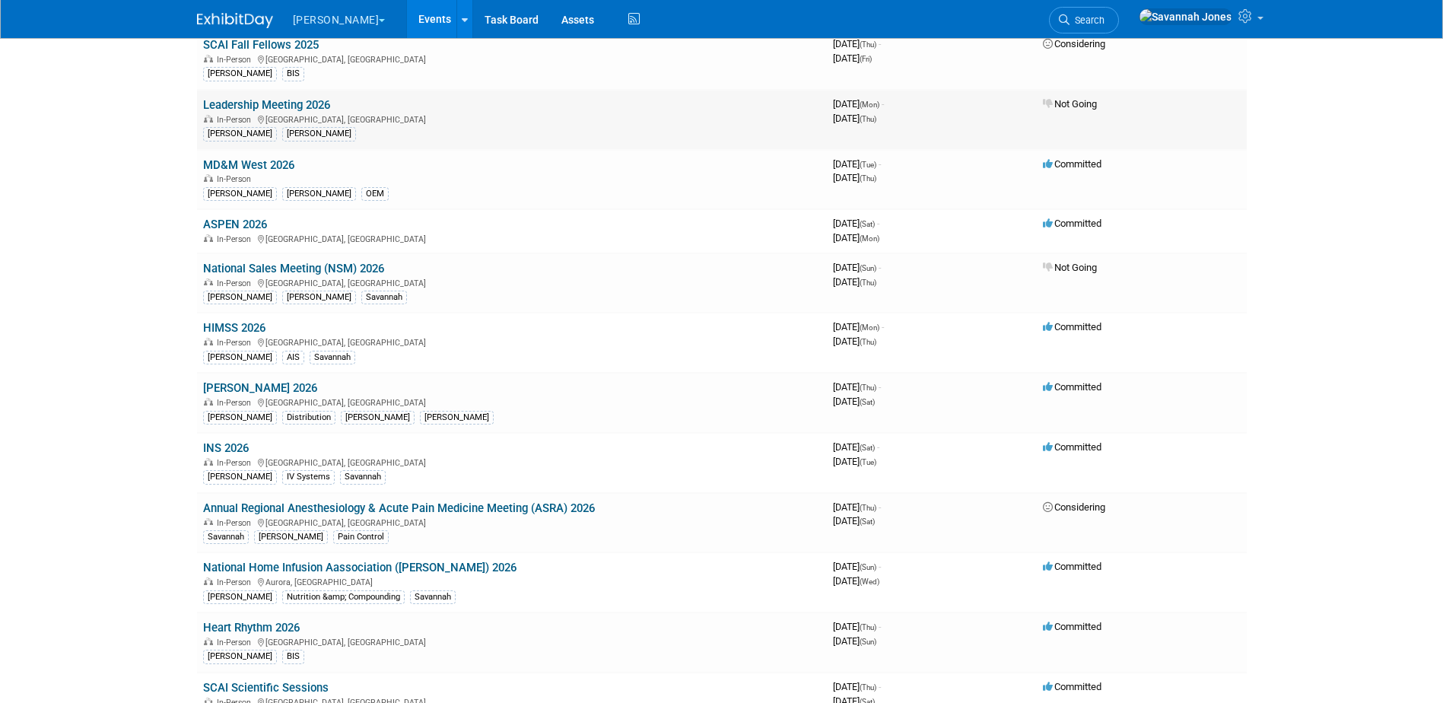
scroll to position [761, 0]
